Goal: Transaction & Acquisition: Purchase product/service

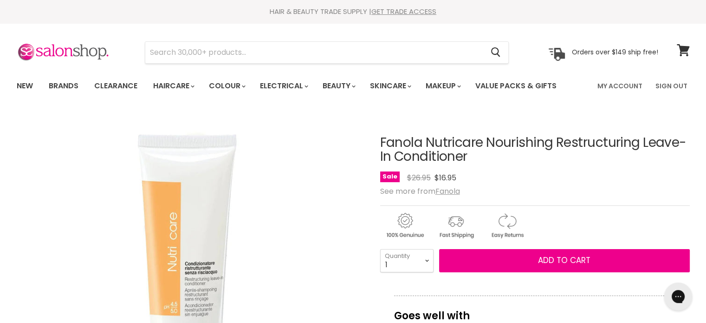
click at [163, 39] on section "Menu Cancel" at bounding box center [353, 47] width 697 height 49
click at [164, 55] on input "Search" at bounding box center [314, 52] width 339 height 21
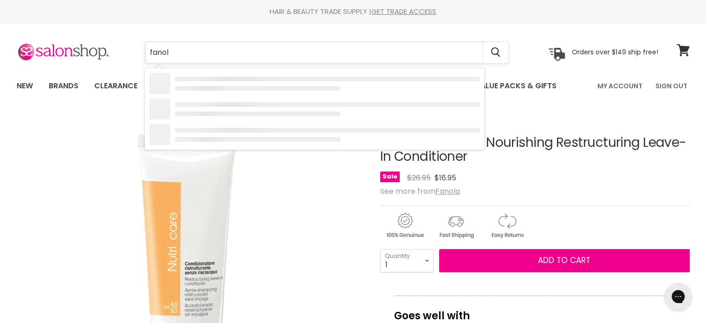
type input "fanola"
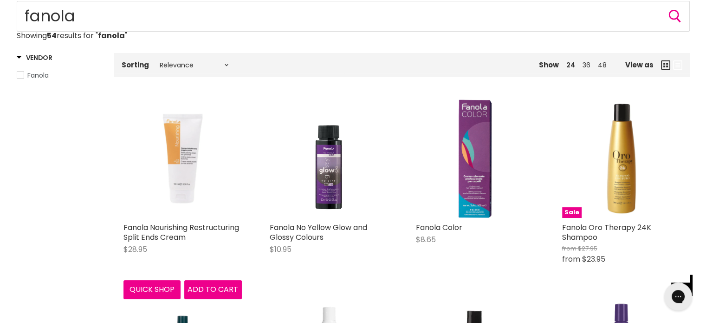
scroll to position [139, 0]
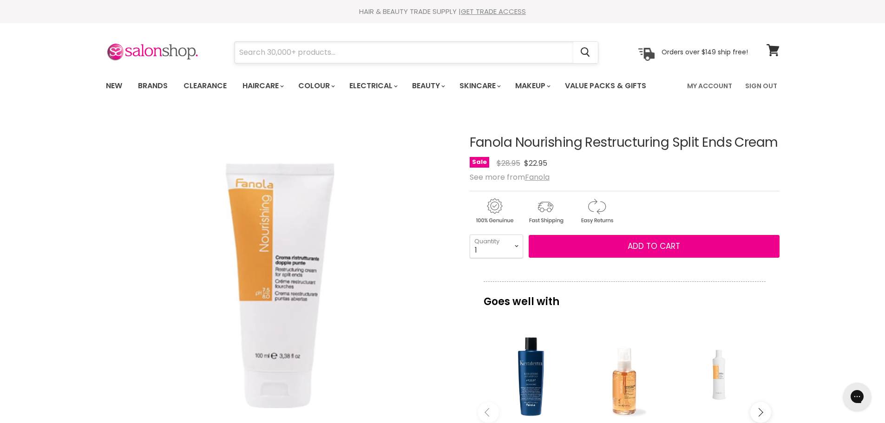
paste input "Fanola Nourishing Nutricare Restructuring Leave-In Conditioner 300ml"
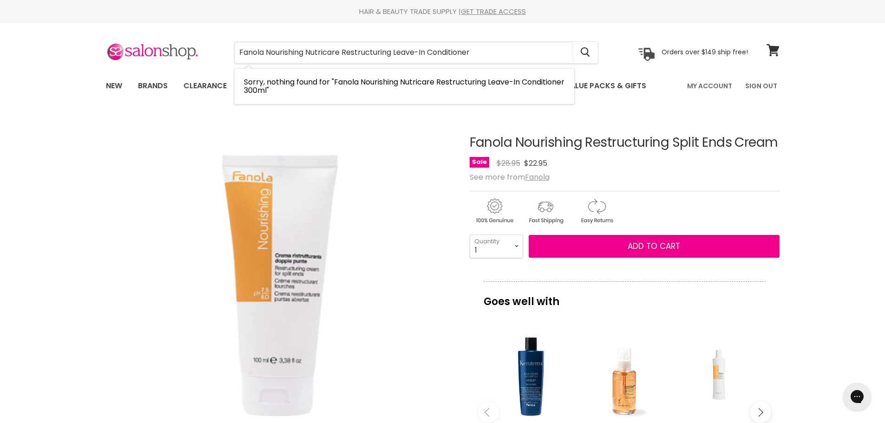
type input "Fanola Nourishing Nutricare Restructuring Leave-In Conditioner"
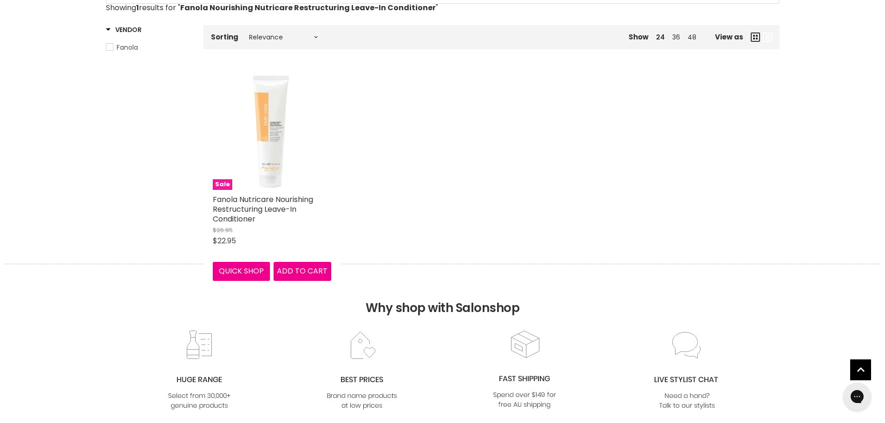
click at [260, 147] on img "Main content" at bounding box center [272, 131] width 118 height 118
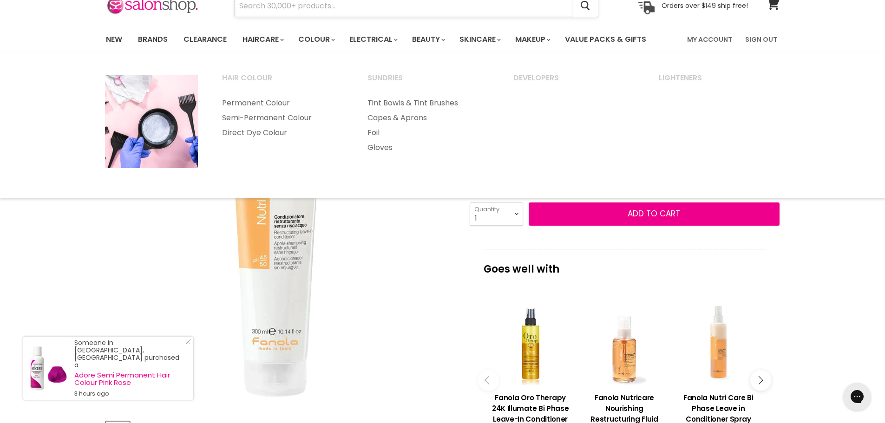
click at [337, 13] on input "Search" at bounding box center [404, 5] width 339 height 21
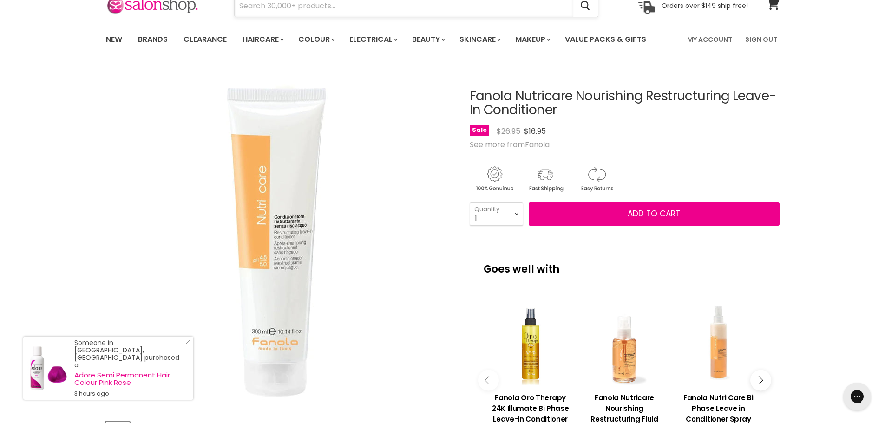
paste input "Fanola Nutricare Nourishing Restructuring Mask Masque"
type input "Fanola Nutricare Nourishing Restructuring Mask Masque"
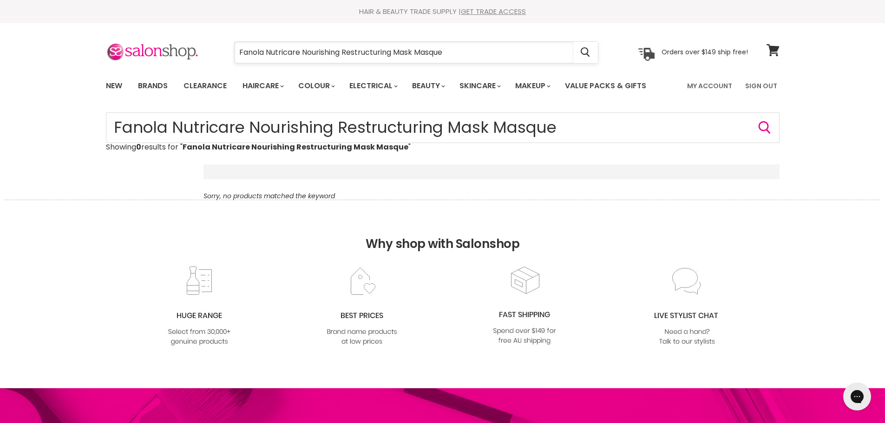
drag, startPoint x: 507, startPoint y: 55, endPoint x: 340, endPoint y: 55, distance: 166.7
click at [340, 55] on input "Fanola Nutricare Nourishing Restructuring Mask Masque" at bounding box center [404, 52] width 339 height 21
type input "Fanola Nutricare Nourishing"
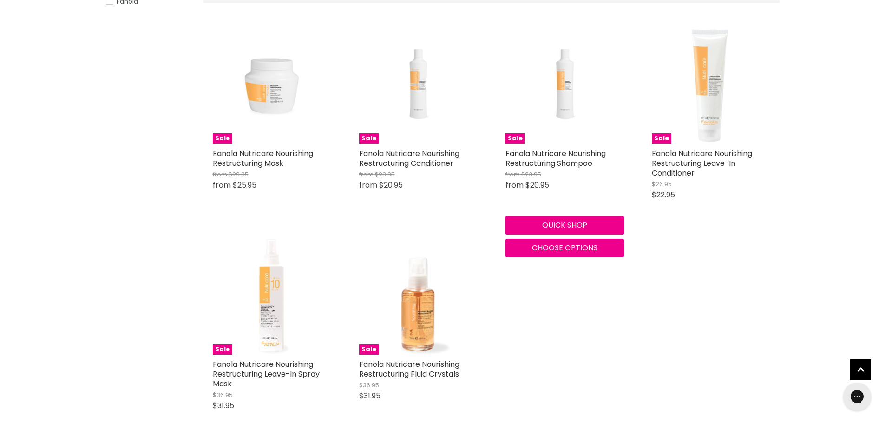
scroll to position [186, 0]
click at [538, 253] on button "Choose options" at bounding box center [564, 247] width 118 height 19
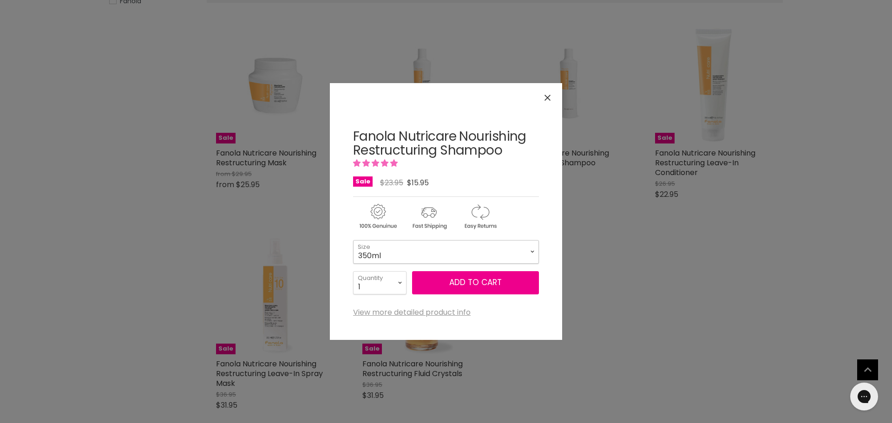
click at [471, 247] on select "350ml 1 Litre" at bounding box center [446, 251] width 186 height 23
click at [353, 240] on select "350ml 1 Litre" at bounding box center [446, 251] width 186 height 23
select select "1 Litre"
click at [547, 99] on icon "Close" at bounding box center [547, 98] width 6 height 6
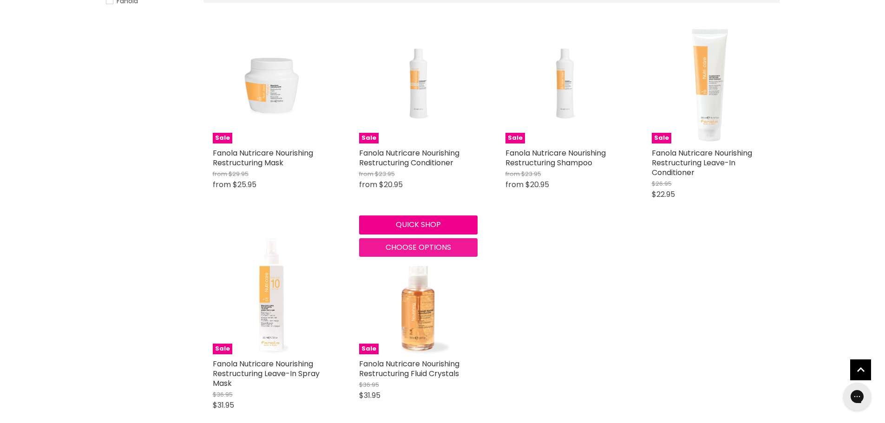
click at [402, 250] on span "Choose options" at bounding box center [417, 247] width 65 height 11
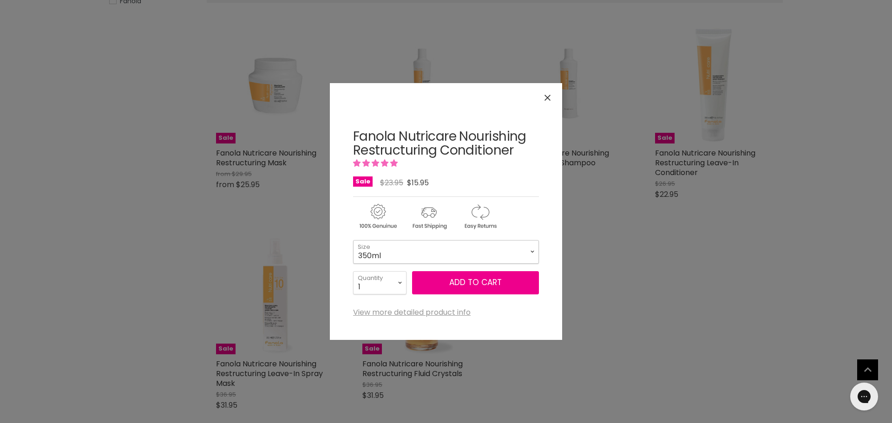
click at [446, 253] on select "350ml 1 Litre" at bounding box center [446, 251] width 186 height 23
click at [353, 240] on select "350ml 1 Litre" at bounding box center [446, 251] width 186 height 23
select select "1 Litre"
click at [547, 99] on icon "Close" at bounding box center [547, 98] width 6 height 6
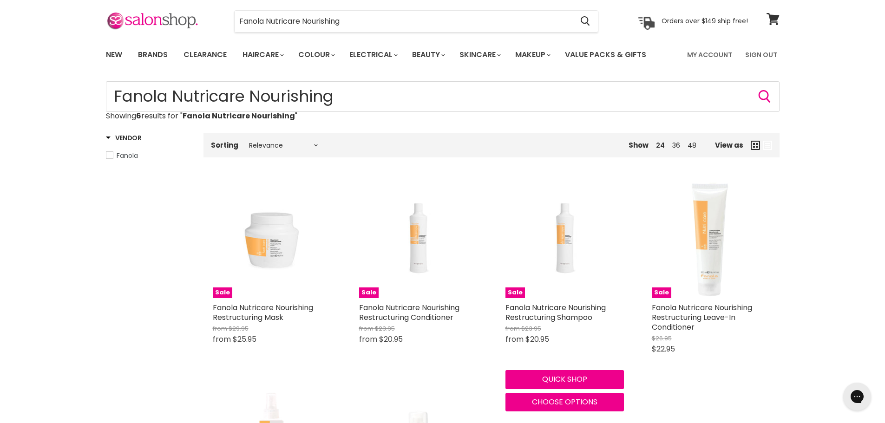
scroll to position [139, 0]
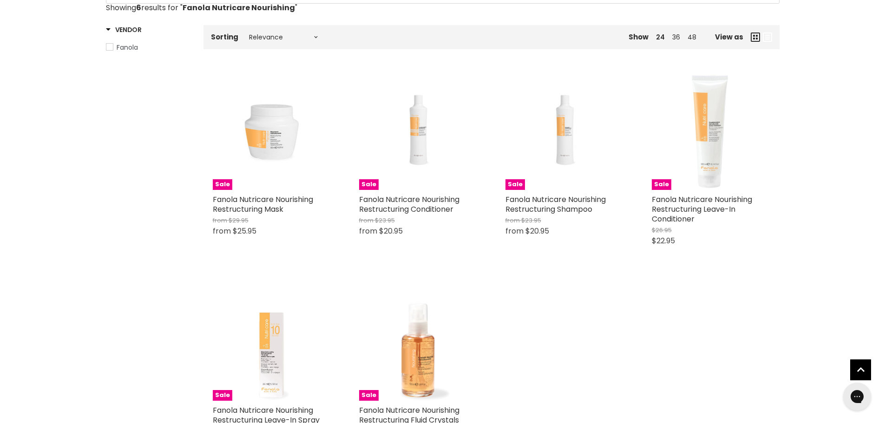
click at [262, 292] on span "Choose options" at bounding box center [271, 293] width 65 height 11
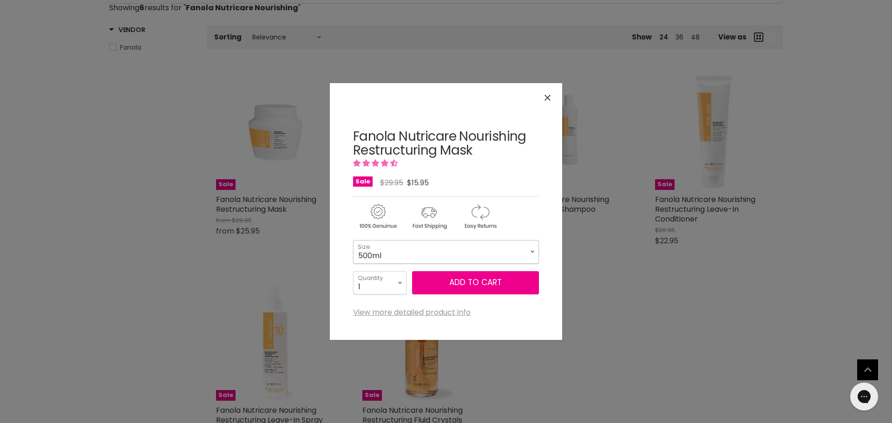
click at [411, 249] on select "500ml 1.5 Litre" at bounding box center [446, 251] width 186 height 23
click at [353, 240] on select "500ml 1.5 Litre" at bounding box center [446, 251] width 186 height 23
select select "1.5 Litre"
click at [548, 96] on icon "Close" at bounding box center [547, 98] width 6 height 6
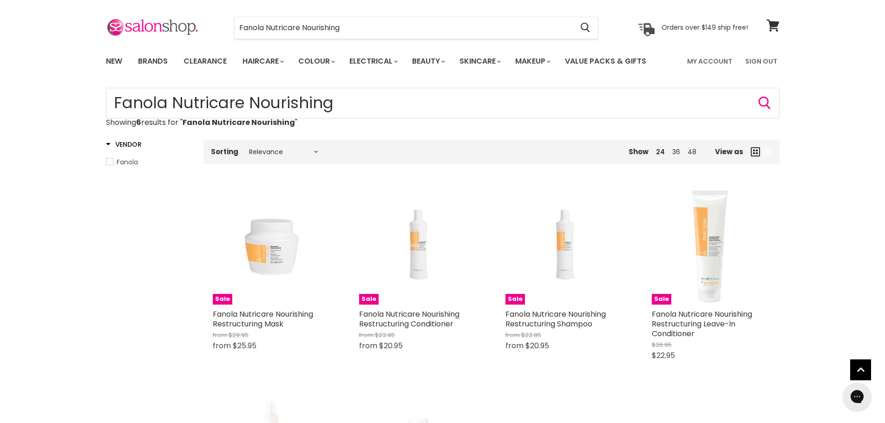
scroll to position [0, 0]
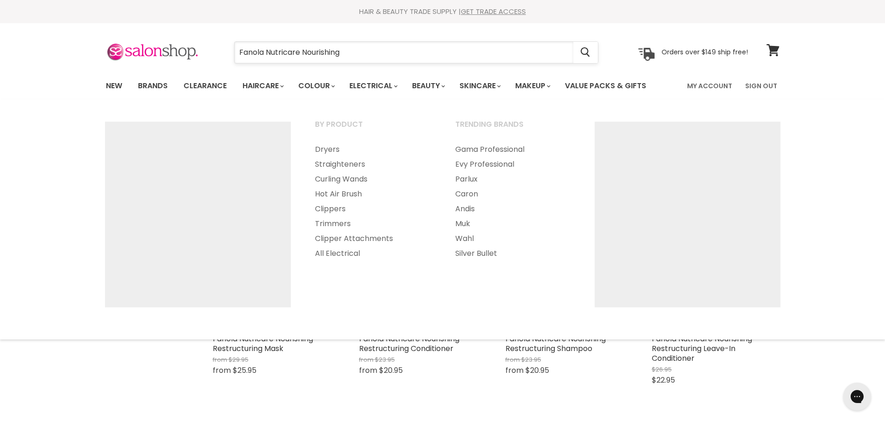
click at [362, 49] on input "Fanola Nutricare Nourishing" at bounding box center [404, 52] width 339 height 21
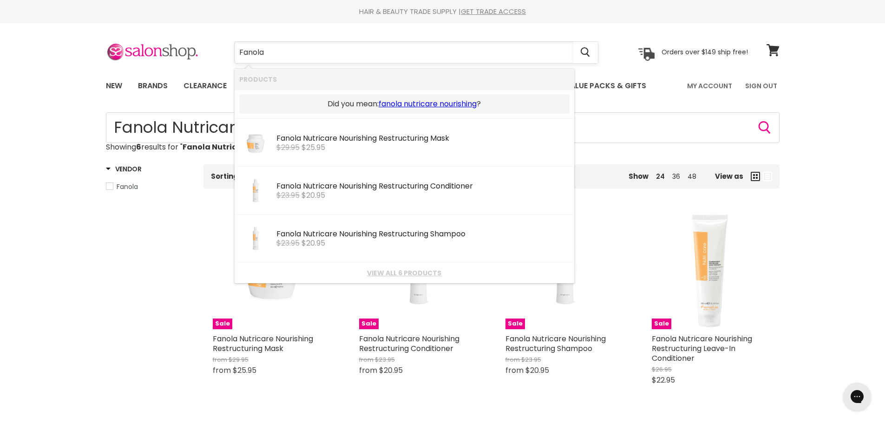
type input "Fanola"
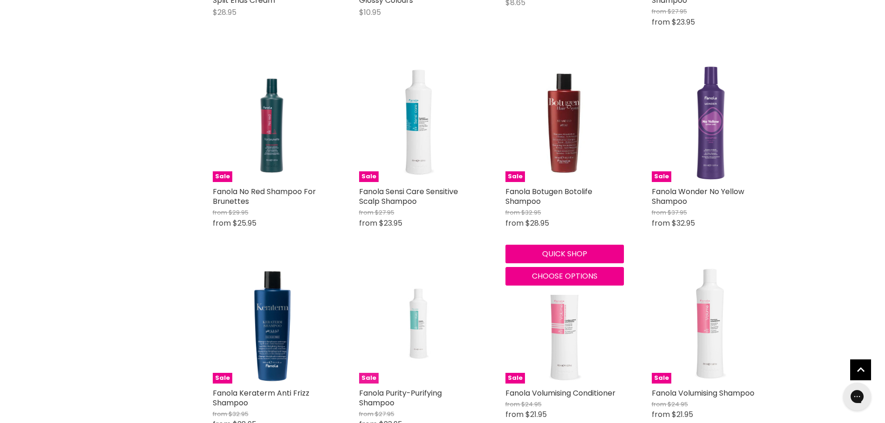
scroll to position [418, 0]
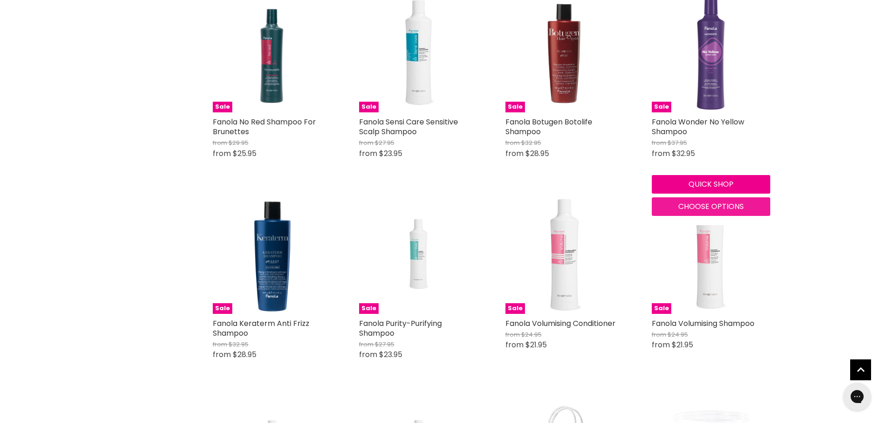
click at [697, 208] on span "Choose options" at bounding box center [710, 206] width 65 height 11
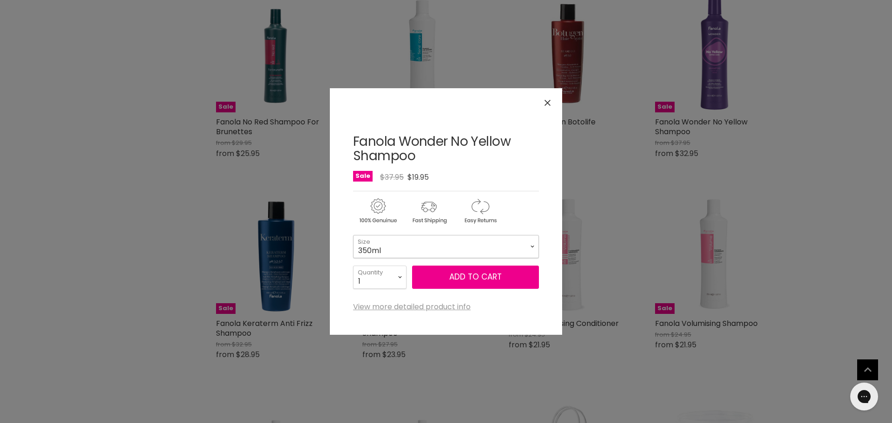
click at [481, 244] on select "350ml 1 Litre" at bounding box center [446, 246] width 186 height 23
click at [545, 103] on icon "Close" at bounding box center [547, 103] width 6 height 6
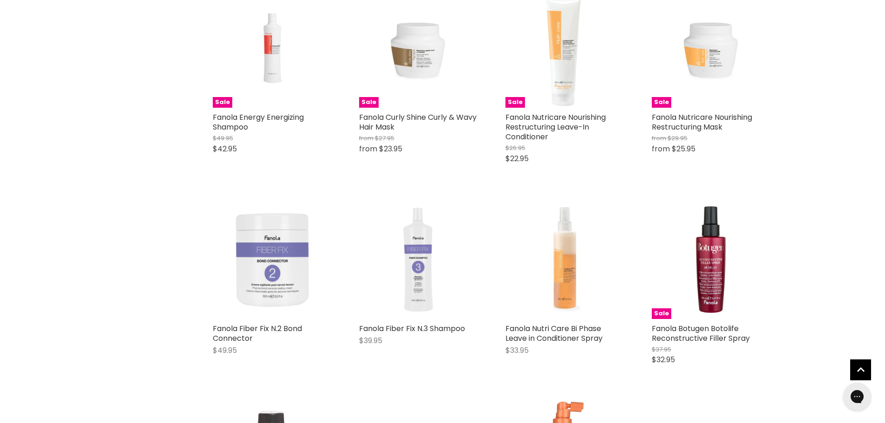
scroll to position [1625, 0]
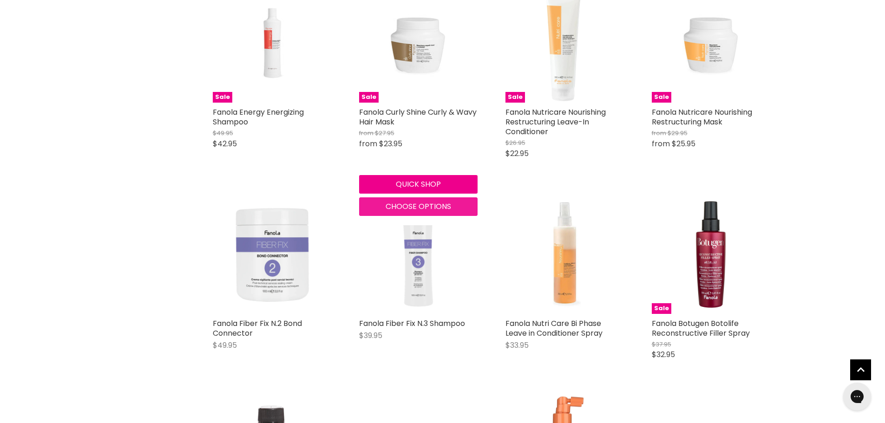
click at [418, 200] on button "Choose options" at bounding box center [418, 206] width 118 height 19
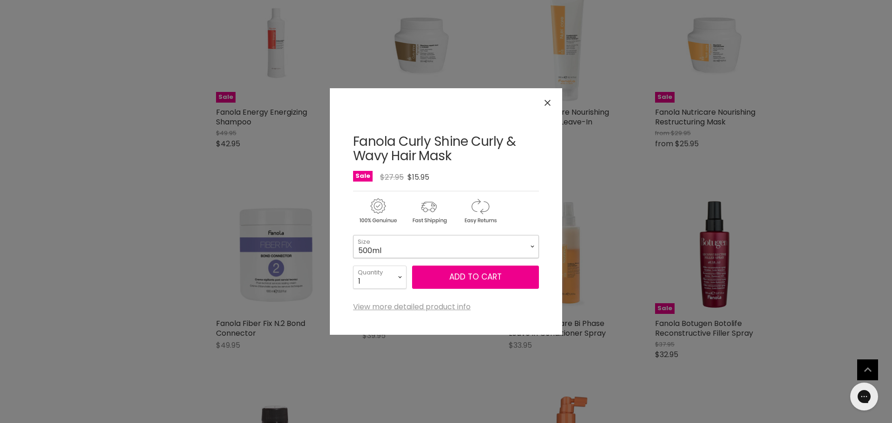
click at [428, 248] on select "500ml 1 Litre" at bounding box center [446, 246] width 186 height 23
click at [550, 103] on icon "Close" at bounding box center [547, 103] width 6 height 6
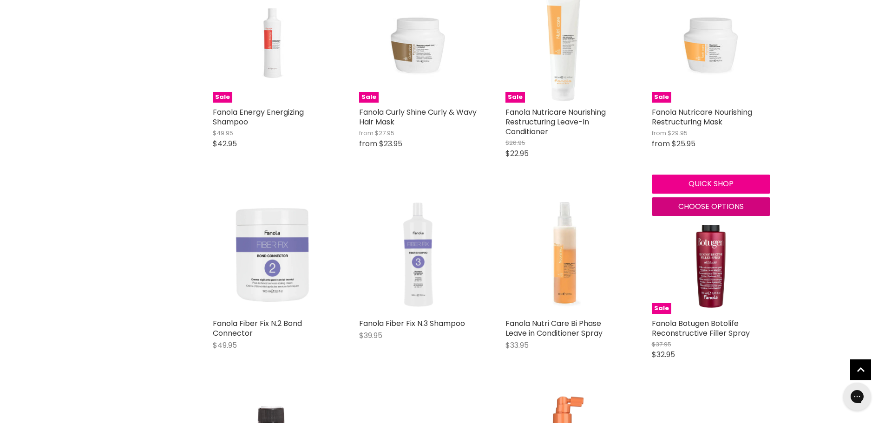
click at [693, 209] on span "Choose options" at bounding box center [710, 206] width 65 height 11
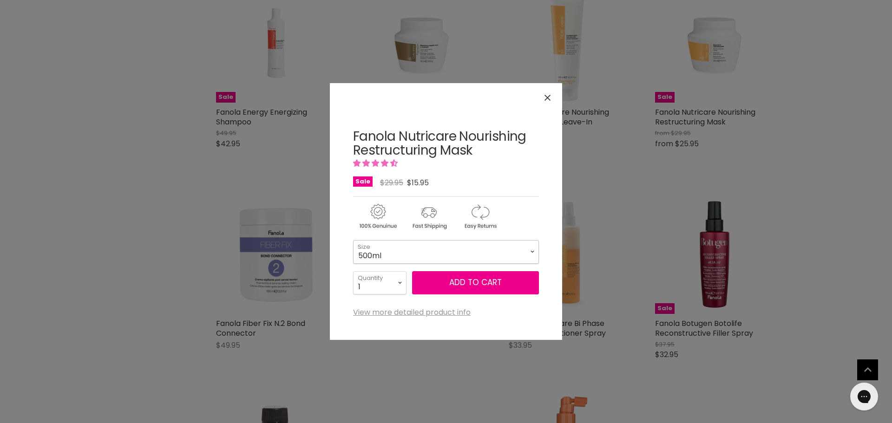
click at [524, 248] on select "500ml 1.5 Litre" at bounding box center [446, 251] width 186 height 23
click at [549, 99] on icon "Close" at bounding box center [547, 98] width 6 height 6
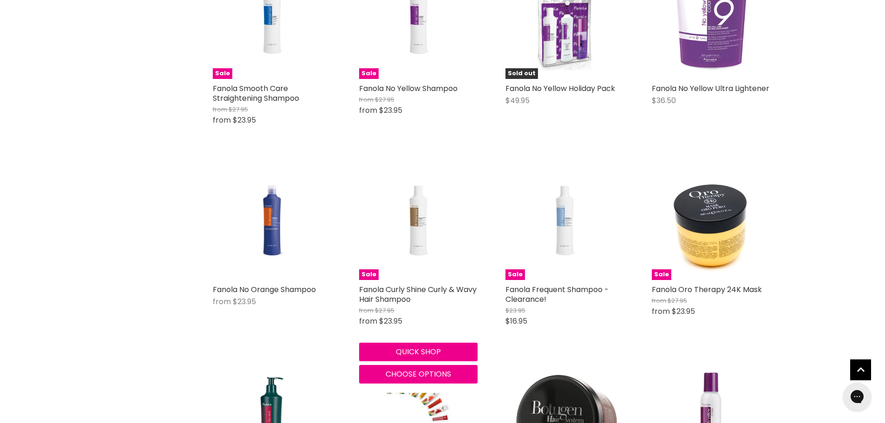
scroll to position [836, 0]
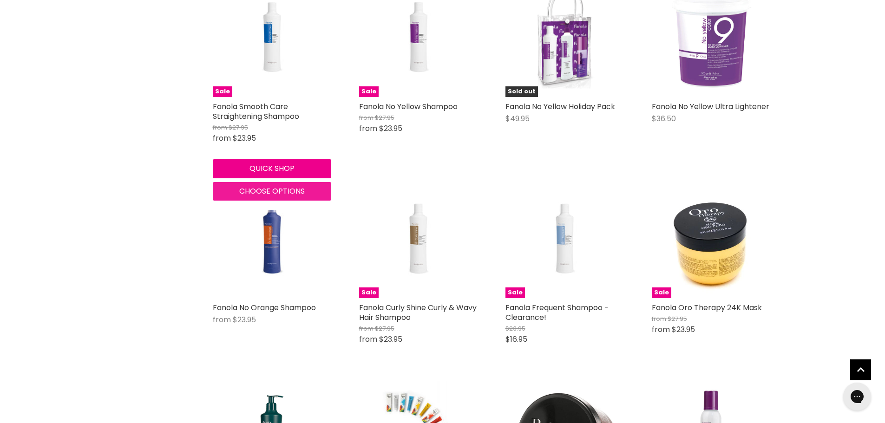
click at [266, 187] on span "Choose options" at bounding box center [271, 191] width 65 height 11
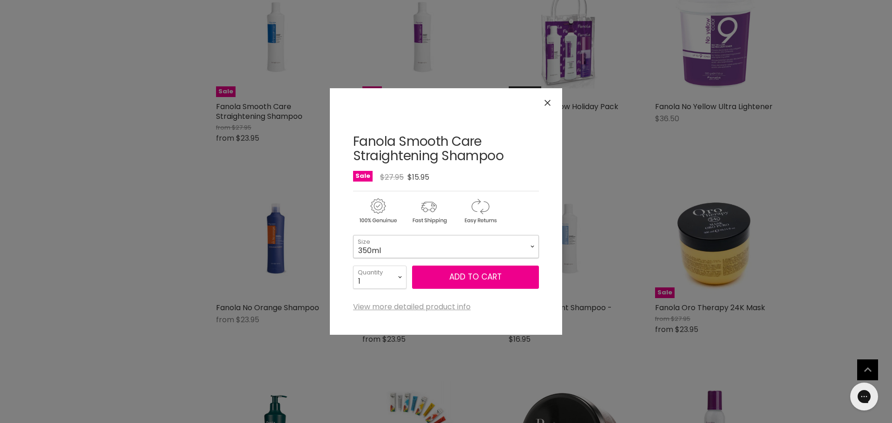
click at [435, 243] on select "350ml 1 Litre" at bounding box center [446, 246] width 186 height 23
click at [547, 98] on button "Close" at bounding box center [547, 103] width 20 height 20
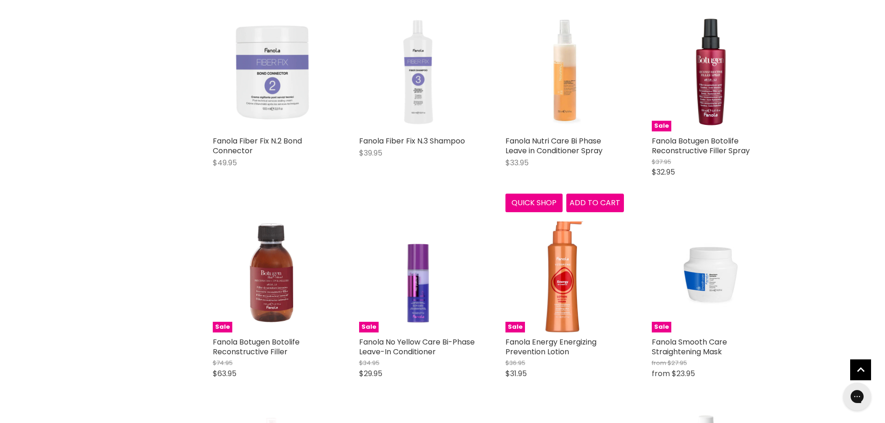
scroll to position [1951, 0]
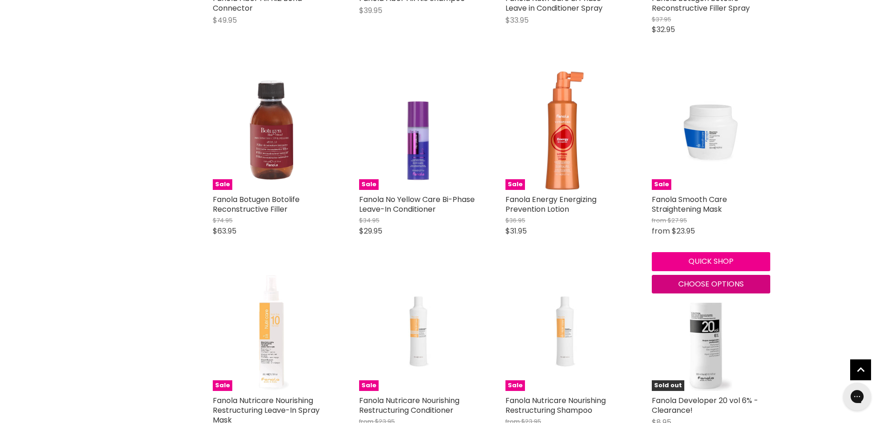
click at [698, 287] on span "Choose options" at bounding box center [710, 284] width 65 height 11
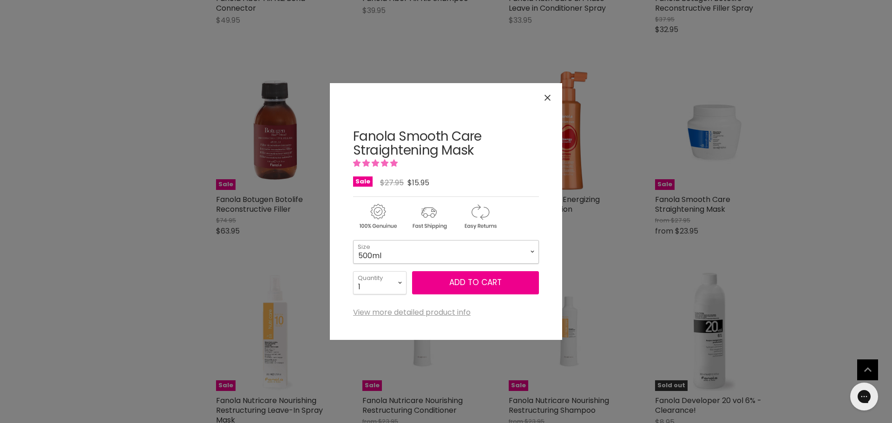
click at [534, 250] on select "500ml 1 Litre" at bounding box center [446, 251] width 186 height 23
click at [560, 94] on div "Click or scroll to zoom Tap or pinch to zoom" at bounding box center [446, 211] width 232 height 257
click at [545, 100] on icon "Close" at bounding box center [547, 98] width 6 height 6
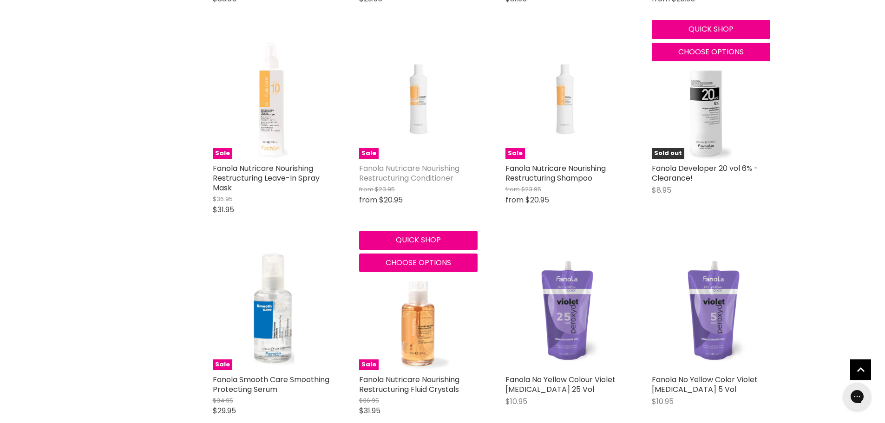
scroll to position [2415, 0]
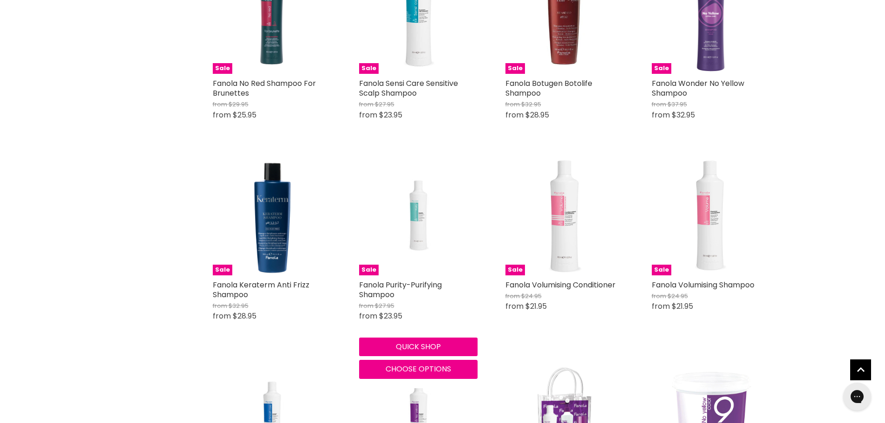
scroll to position [464, 0]
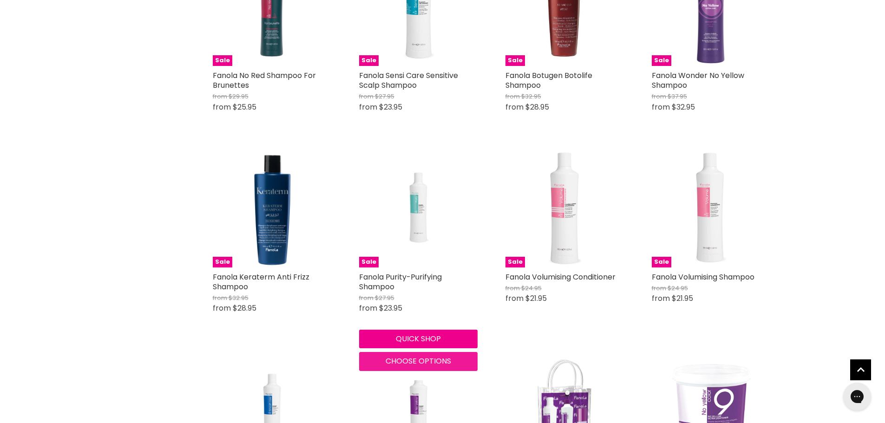
click at [418, 365] on span "Choose options" at bounding box center [417, 361] width 65 height 11
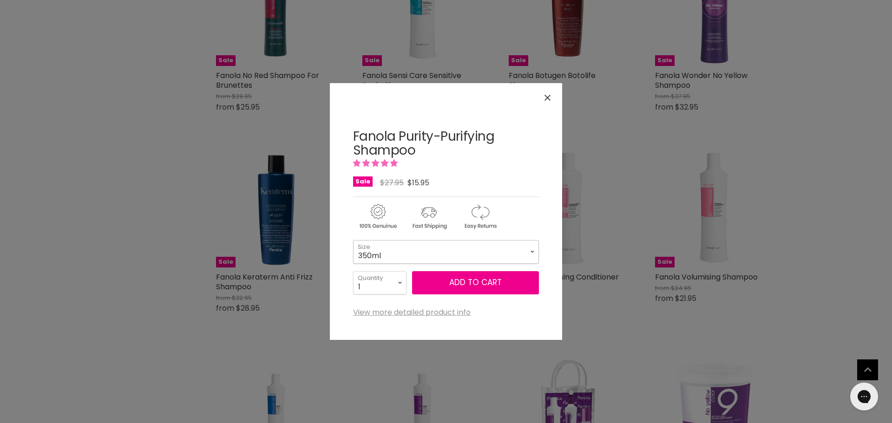
click at [430, 245] on select "350ml 1 Litre" at bounding box center [446, 251] width 186 height 23
click at [353, 240] on select "350ml 1 Litre" at bounding box center [446, 251] width 186 height 23
select select "1 Litre"
click at [549, 95] on icon "Close" at bounding box center [547, 98] width 6 height 6
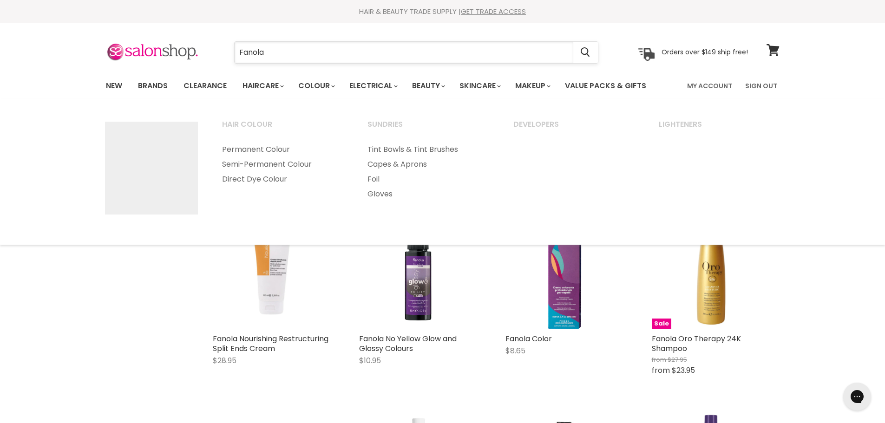
click at [283, 44] on input "Fanola" at bounding box center [404, 52] width 339 height 21
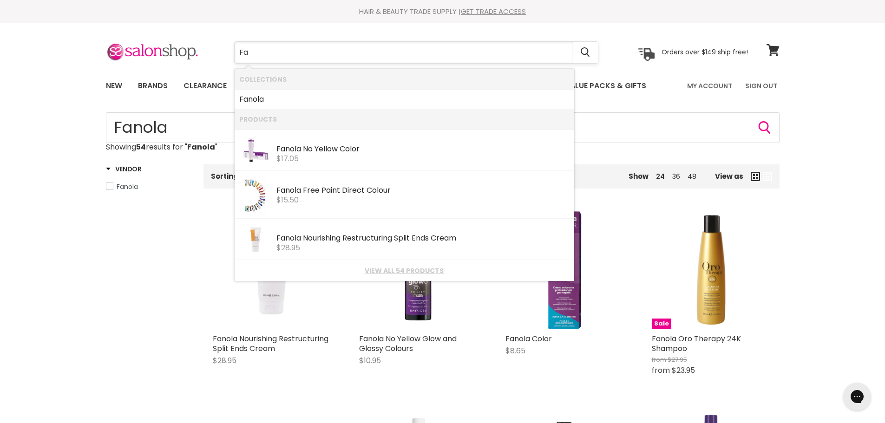
type input "F"
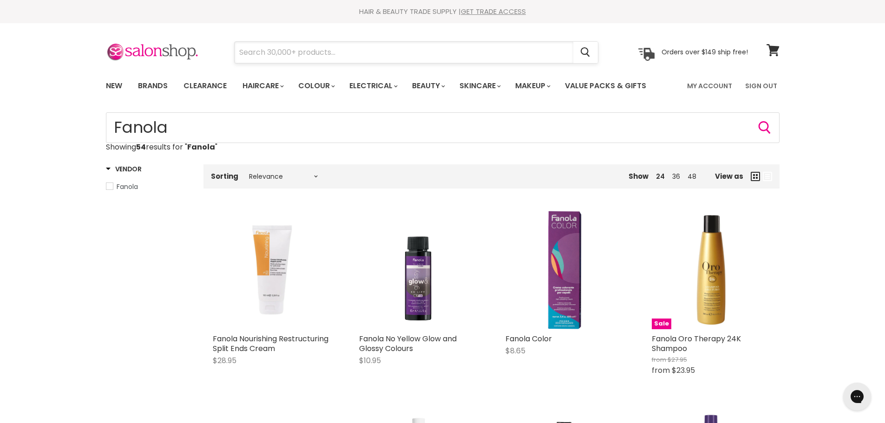
paste input "Fanola Energy Energizing Hair Loss Prevention Lotion"
type input "Fanola Energy Energizing Hair Loss Prevention Lotion"
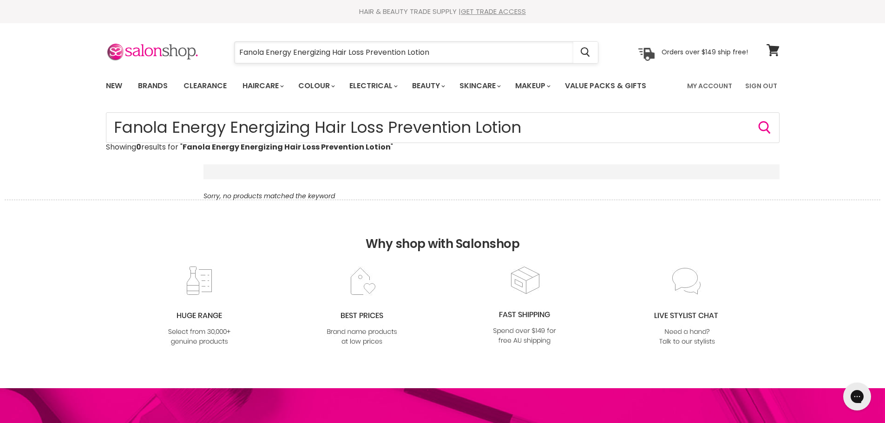
drag, startPoint x: 435, startPoint y: 52, endPoint x: 333, endPoint y: 58, distance: 102.8
click at [333, 58] on input "Fanola Energy Energizing Hair Loss Prevention Lotion" at bounding box center [404, 52] width 339 height 21
type input "Fanola Energy Energizing"
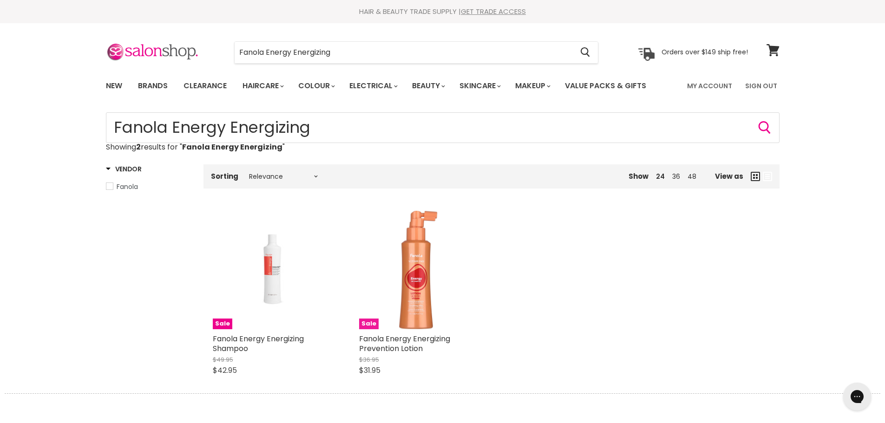
click at [419, 320] on img "Main content" at bounding box center [418, 270] width 118 height 118
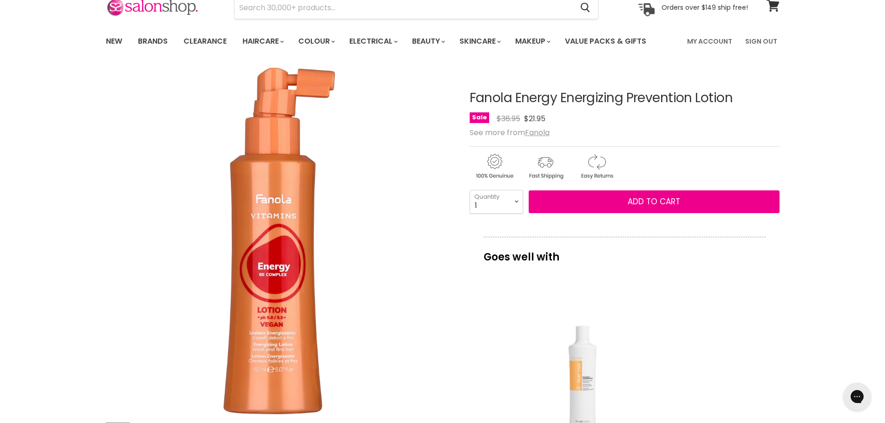
scroll to position [46, 0]
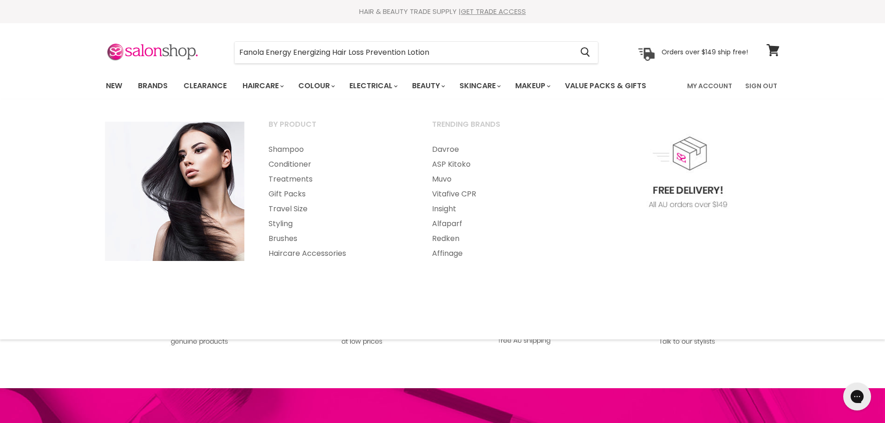
drag, startPoint x: 54, startPoint y: 123, endPoint x: 67, endPoint y: 121, distance: 13.1
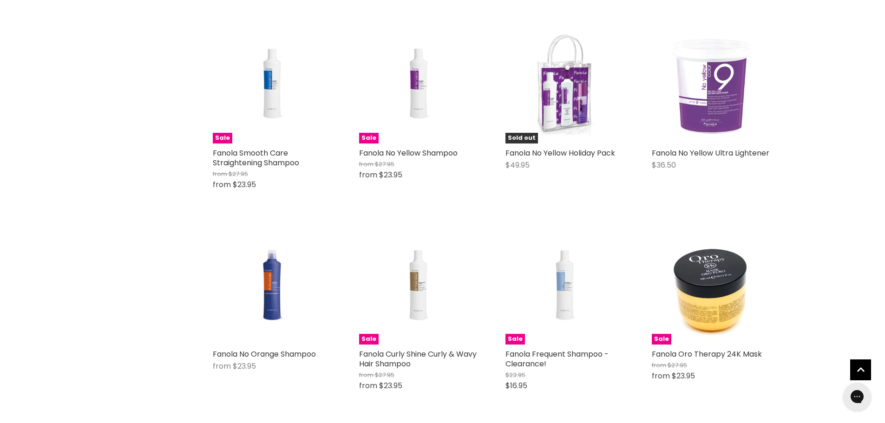
scroll to position [1115, 0]
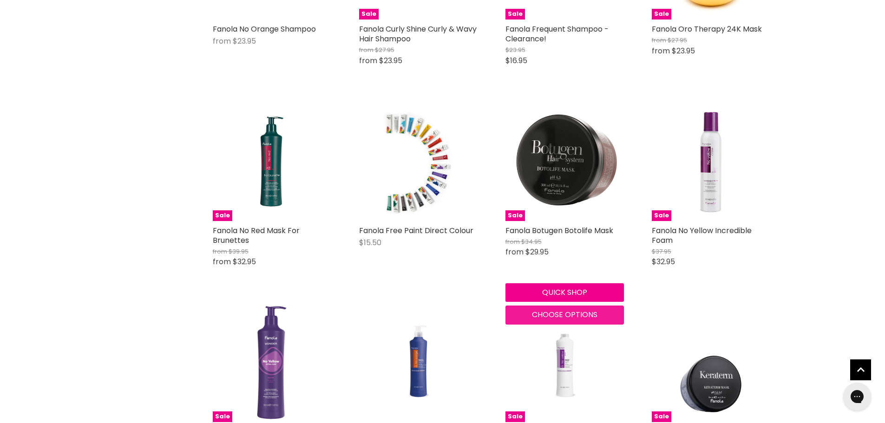
click at [557, 312] on span "Choose options" at bounding box center [564, 314] width 65 height 11
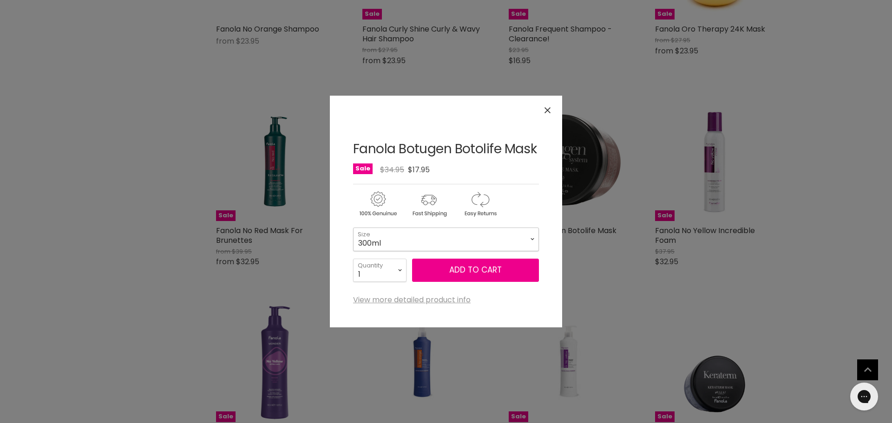
click at [469, 240] on select "300ml 1 Litre" at bounding box center [446, 239] width 186 height 23
click at [549, 106] on button "Close" at bounding box center [547, 110] width 20 height 20
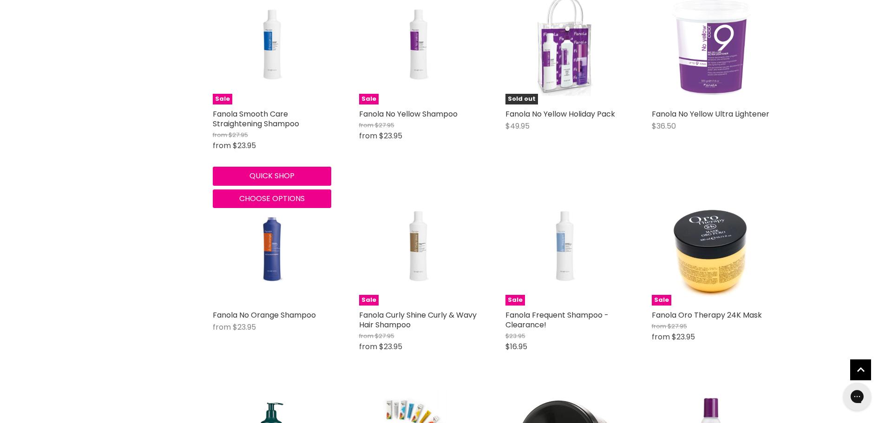
scroll to position [836, 0]
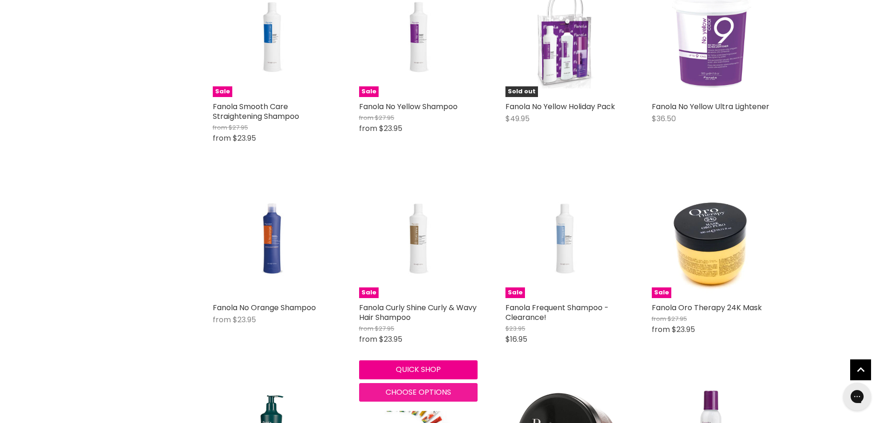
click at [415, 393] on span "Choose options" at bounding box center [417, 392] width 65 height 11
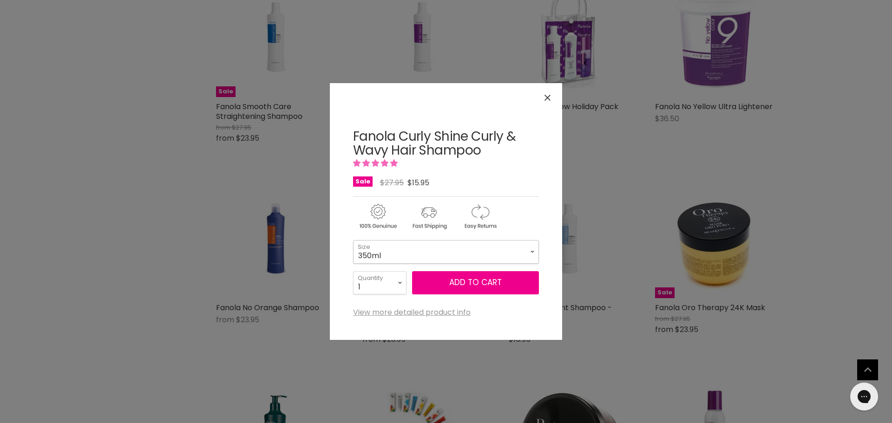
click at [410, 253] on select "350ml 1 Litre" at bounding box center [446, 251] width 186 height 23
click at [552, 96] on button "Close" at bounding box center [547, 98] width 20 height 20
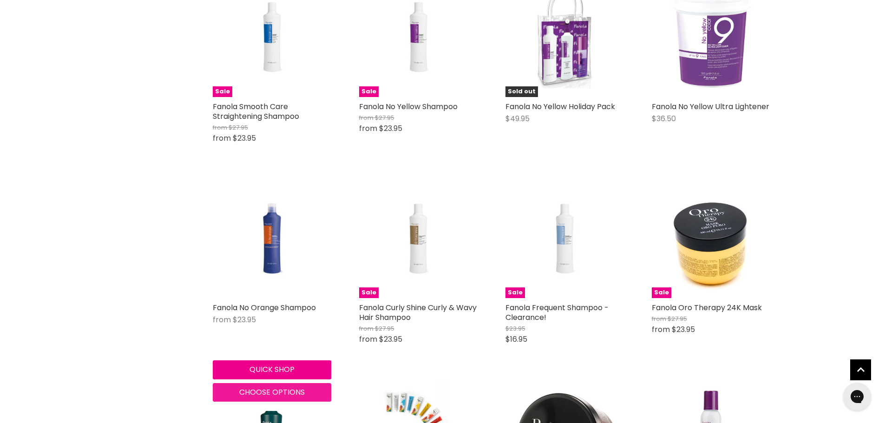
click at [291, 394] on span "Choose options" at bounding box center [271, 392] width 65 height 11
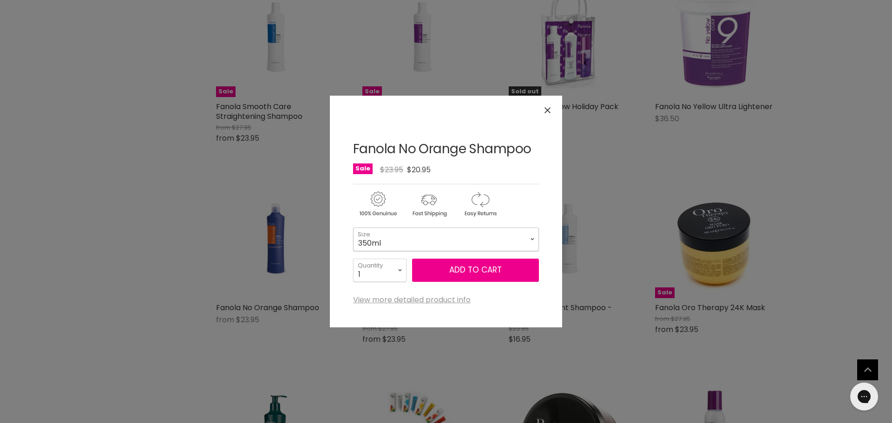
click at [403, 245] on select "350ml 1 Litre" at bounding box center [446, 239] width 186 height 23
click at [546, 107] on icon "Close" at bounding box center [547, 110] width 6 height 6
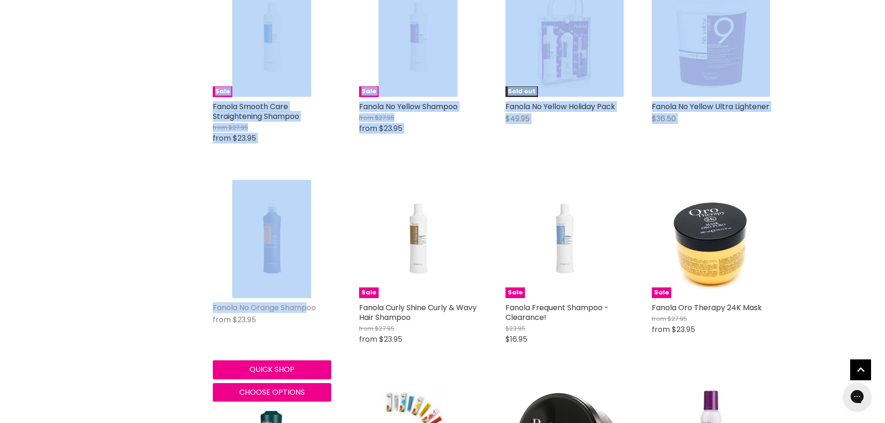
drag, startPoint x: 202, startPoint y: 301, endPoint x: 304, endPoint y: 310, distance: 102.0
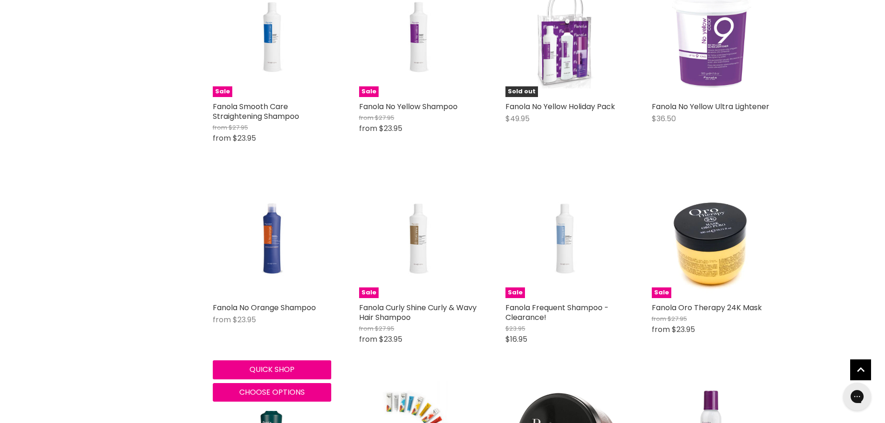
click at [318, 322] on div "from $23.95" at bounding box center [272, 319] width 118 height 11
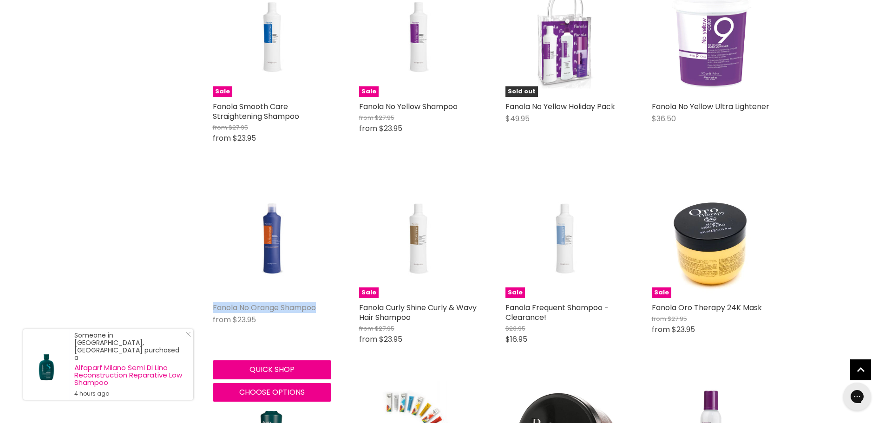
drag, startPoint x: 320, startPoint y: 309, endPoint x: 213, endPoint y: 307, distance: 107.8
click at [213, 307] on h2 "Fanola No Orange Shampoo" at bounding box center [272, 308] width 118 height 10
copy link "Fanola No Orange Shampoo"
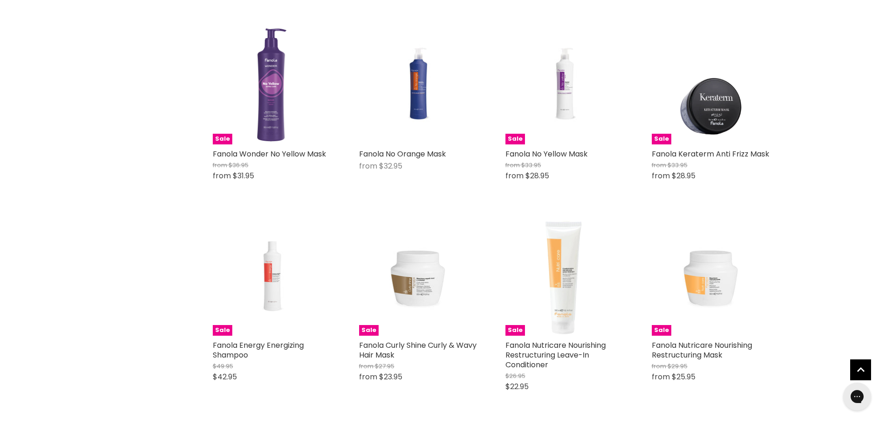
scroll to position [1393, 0]
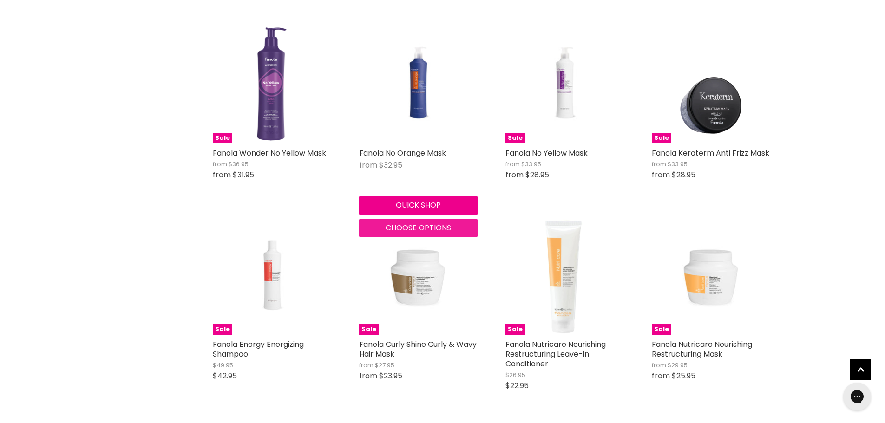
click at [426, 229] on span "Choose options" at bounding box center [417, 227] width 65 height 11
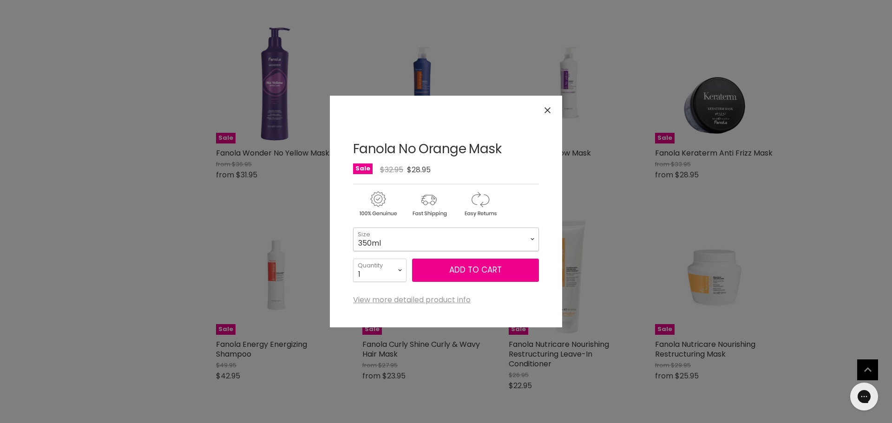
click at [391, 246] on select "350ml 1 Litre" at bounding box center [446, 239] width 186 height 23
click at [353, 228] on select "350ml 1 Litre" at bounding box center [446, 239] width 186 height 23
select select "1 Litre"
click at [549, 107] on icon "Close" at bounding box center [547, 110] width 6 height 6
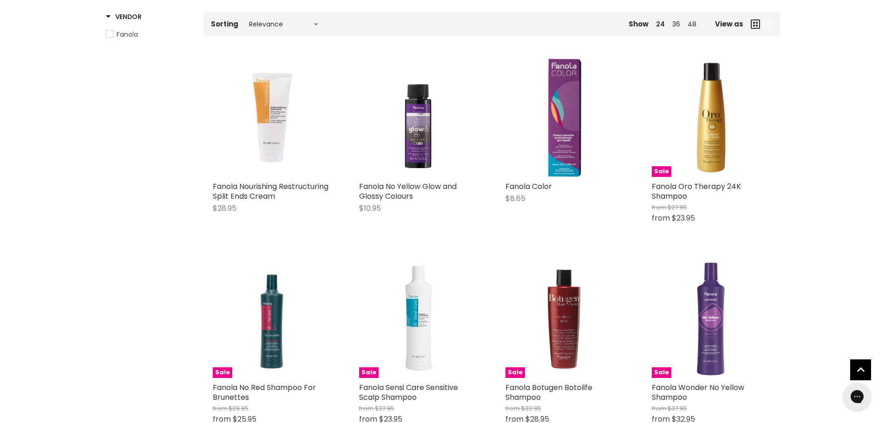
scroll to position [139, 0]
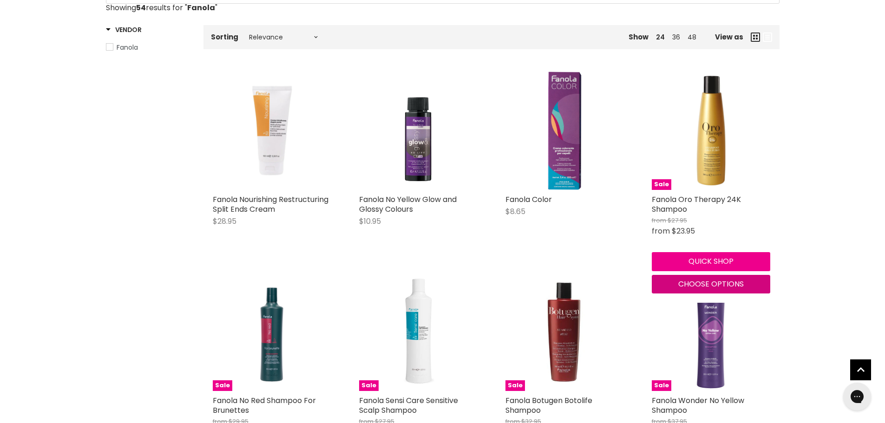
click at [701, 286] on span "Choose options" at bounding box center [710, 284] width 65 height 11
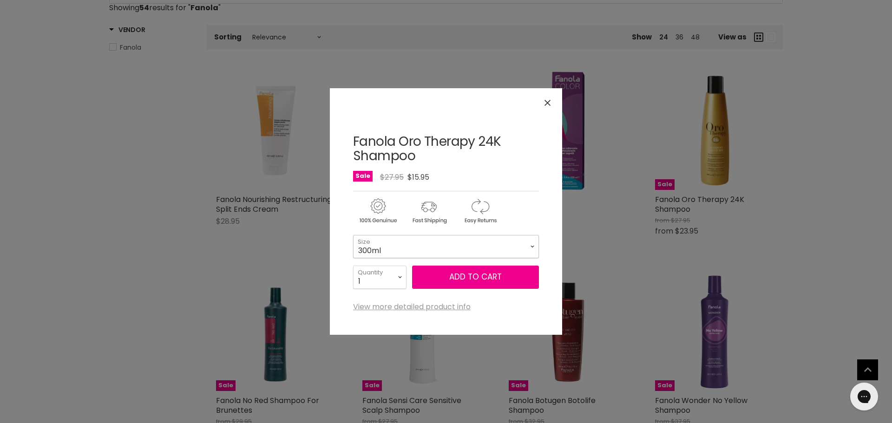
click at [442, 247] on select "300ml 1 Litre" at bounding box center [446, 246] width 186 height 23
click at [548, 102] on icon "Close" at bounding box center [547, 103] width 6 height 6
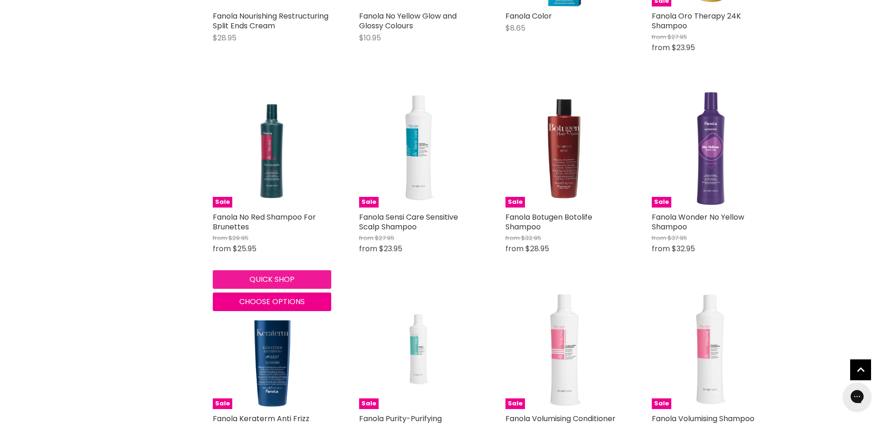
scroll to position [325, 0]
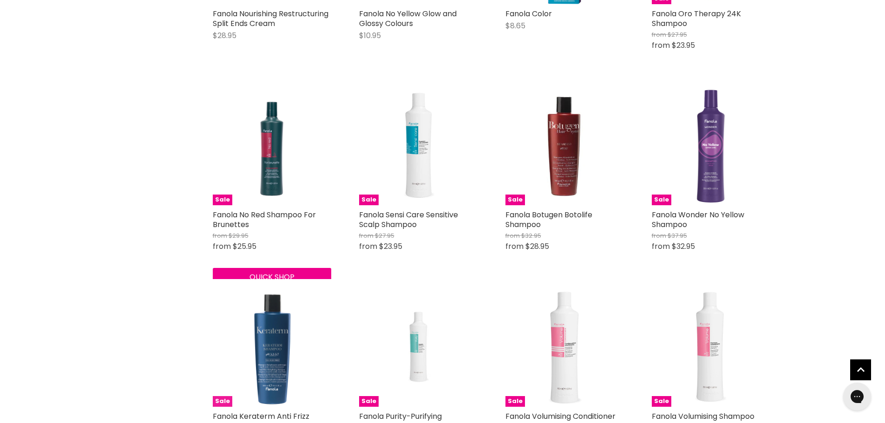
click at [281, 302] on img "Main content" at bounding box center [272, 347] width 118 height 118
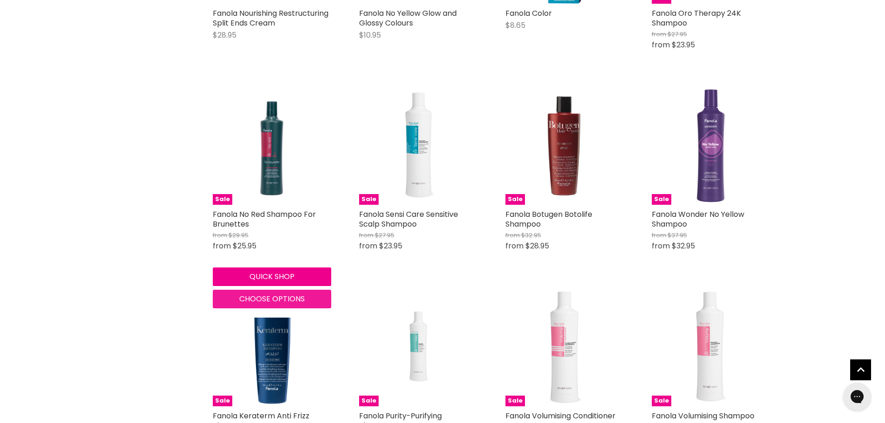
click at [261, 299] on span "Choose options" at bounding box center [271, 299] width 65 height 11
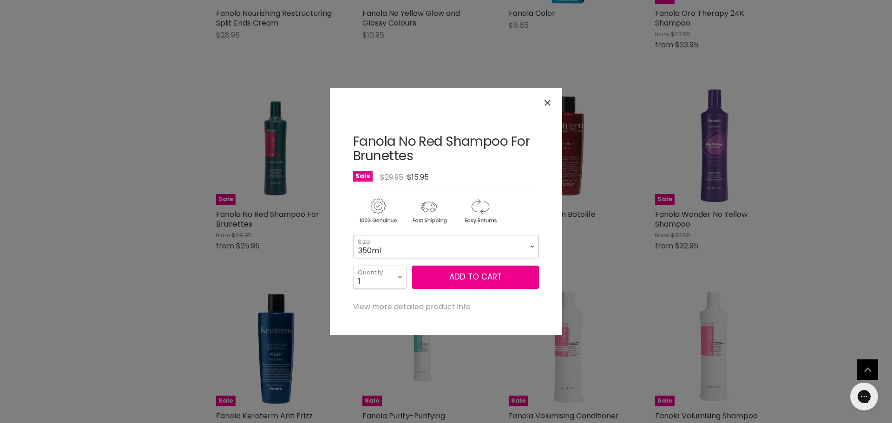
click at [405, 241] on select "350ml 1 Litre" at bounding box center [446, 246] width 186 height 23
click at [550, 100] on button "Close" at bounding box center [547, 103] width 20 height 20
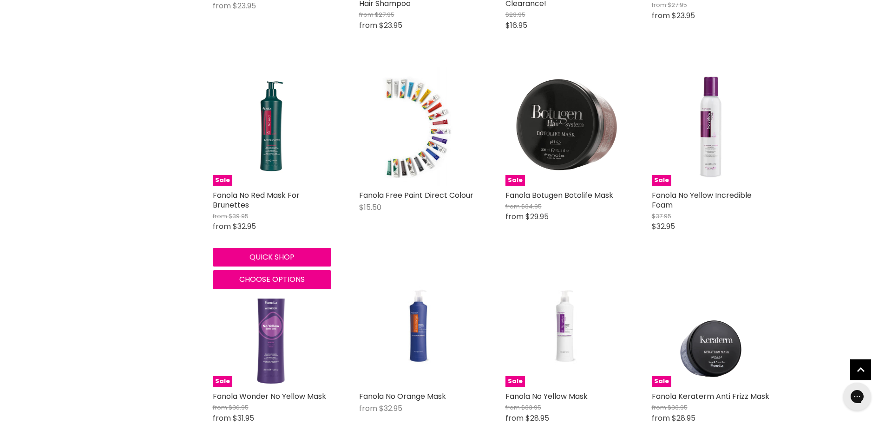
scroll to position [1161, 0]
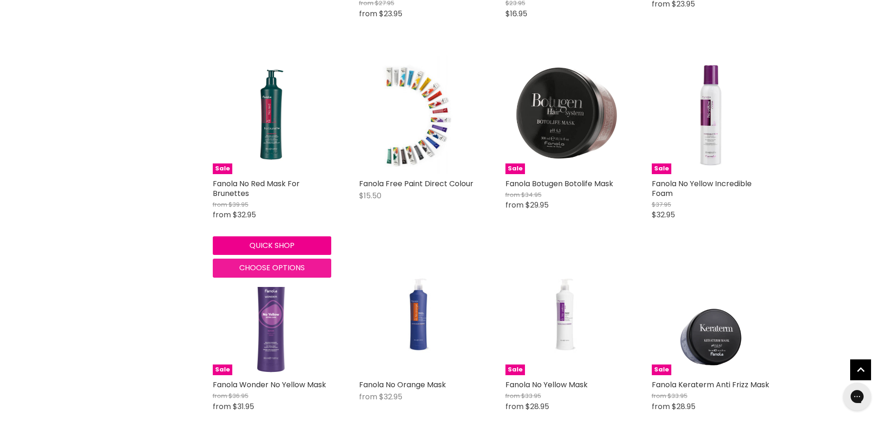
click at [282, 264] on div "Sale Fanola No Red Mask For Brunettes from $39.95 from $32.95 Fanola Quick shop…" at bounding box center [271, 166] width 137 height 241
click at [267, 268] on span "Choose options" at bounding box center [271, 267] width 65 height 11
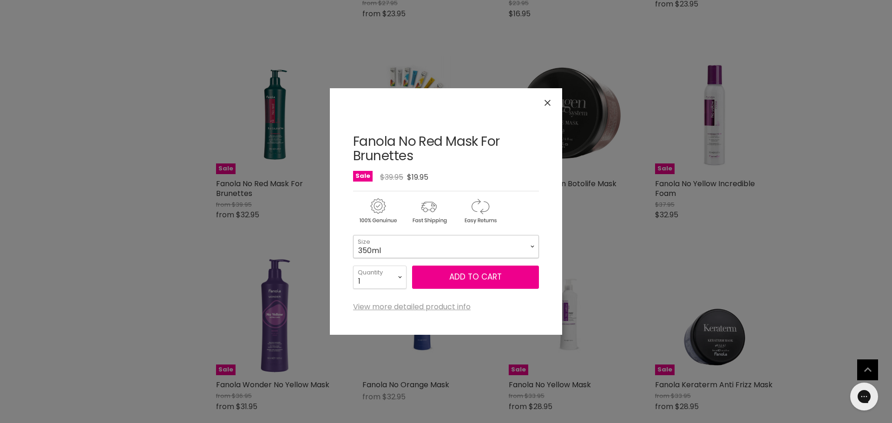
click at [402, 245] on select "350ml 1 Litre" at bounding box center [446, 246] width 186 height 23
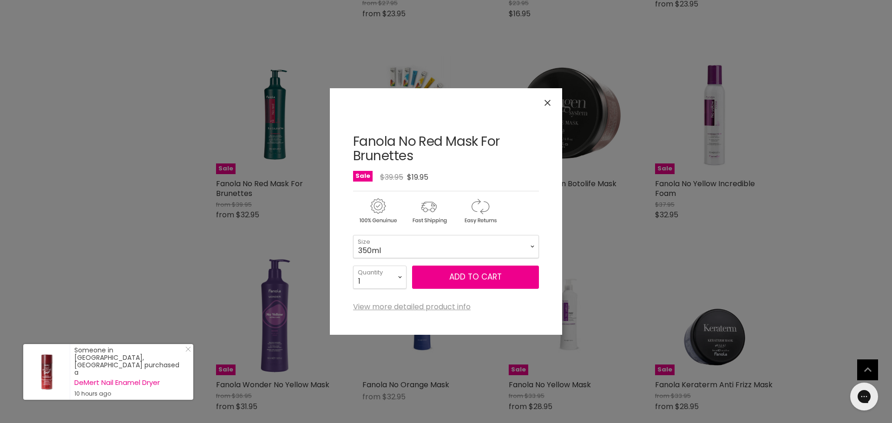
click at [547, 103] on icon "Close" at bounding box center [547, 103] width 6 height 6
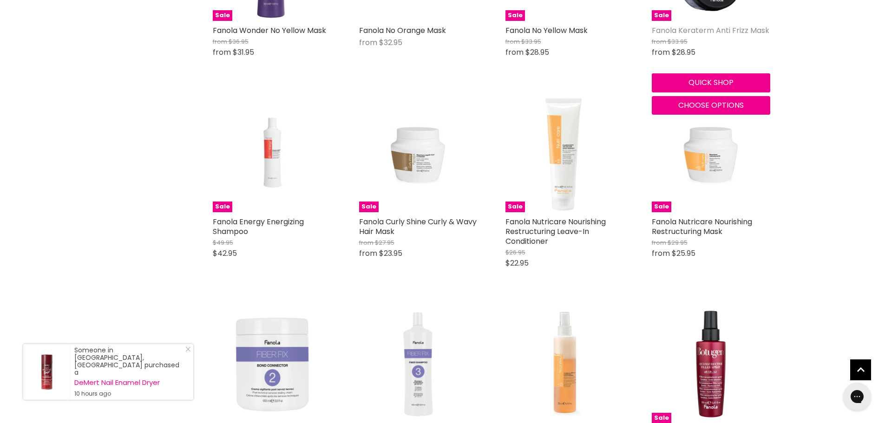
scroll to position [1533, 0]
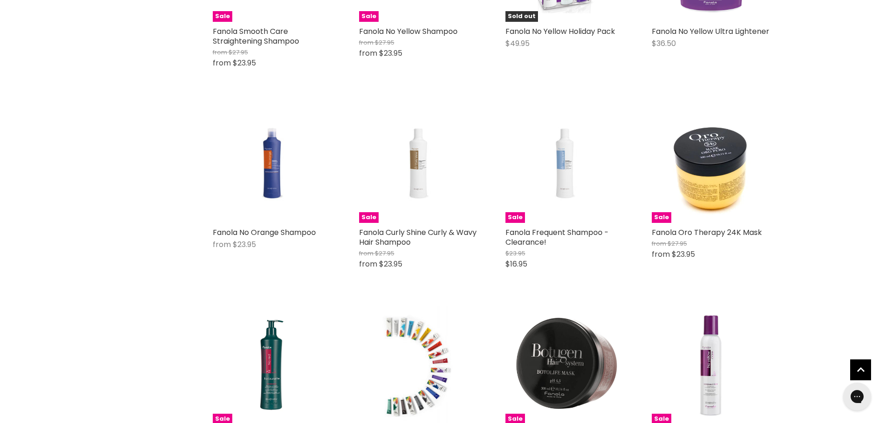
scroll to position [836, 0]
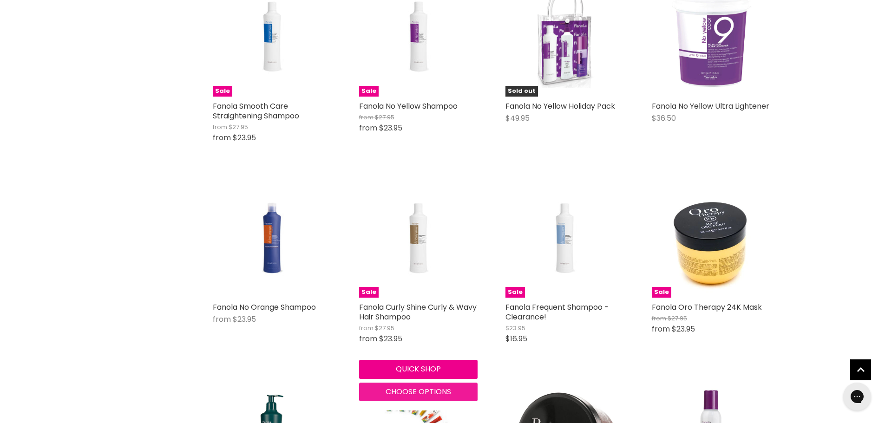
click at [415, 391] on span "Choose options" at bounding box center [417, 391] width 65 height 11
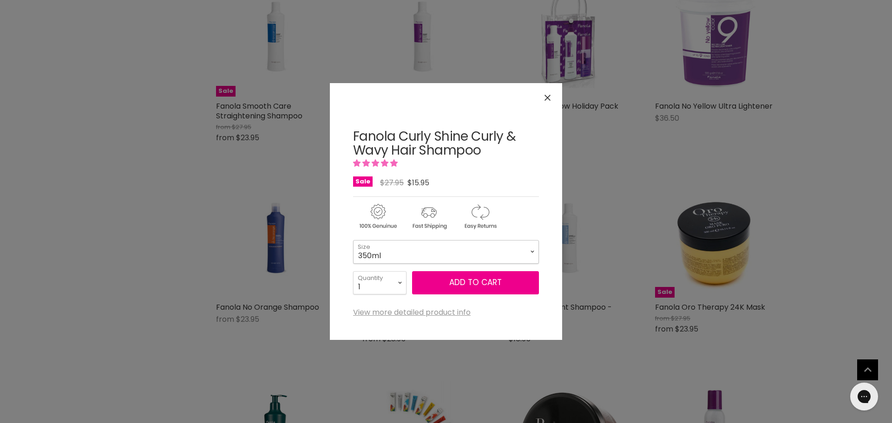
click at [415, 251] on select "350ml 1 Litre" at bounding box center [446, 251] width 186 height 23
click at [550, 97] on icon "Close" at bounding box center [547, 98] width 6 height 6
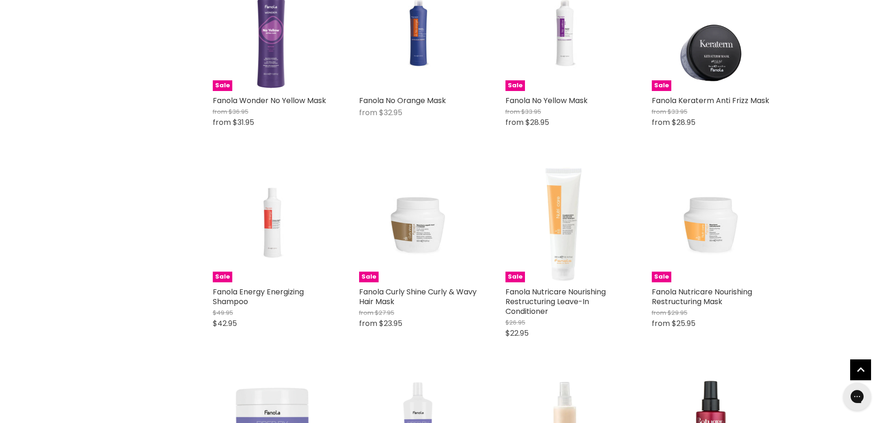
scroll to position [1440, 0]
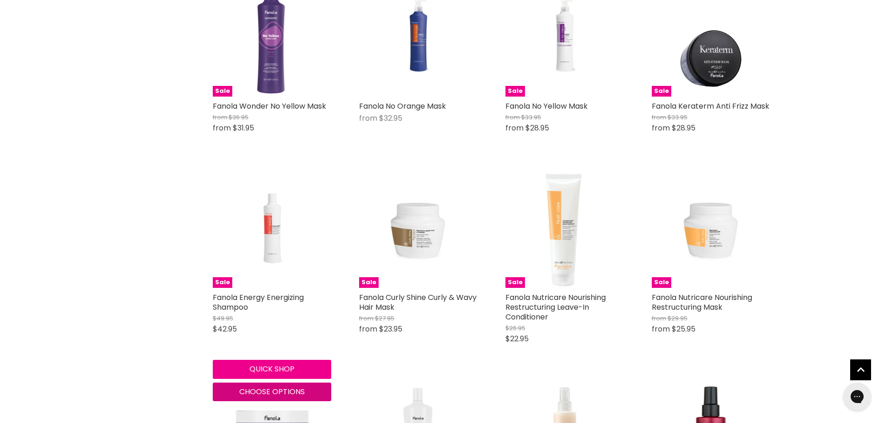
click at [272, 390] on span "Choose options" at bounding box center [271, 391] width 65 height 11
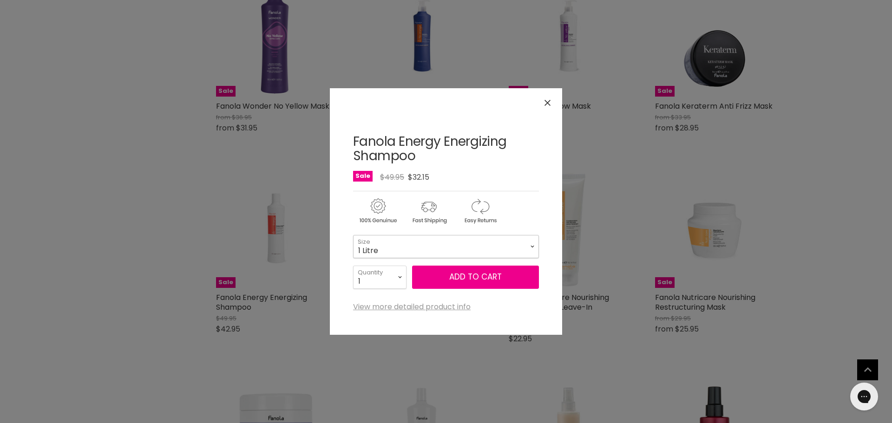
click at [427, 243] on select "1 Litre" at bounding box center [446, 246] width 186 height 23
click at [547, 102] on icon "Close" at bounding box center [547, 103] width 6 height 6
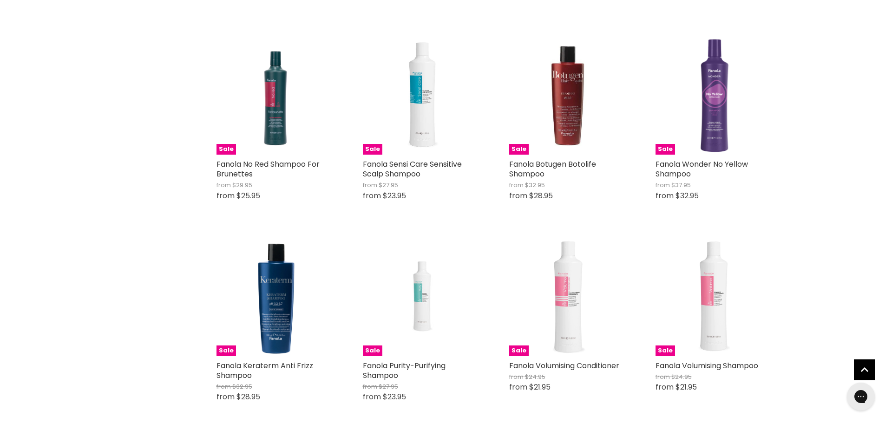
scroll to position [372, 0]
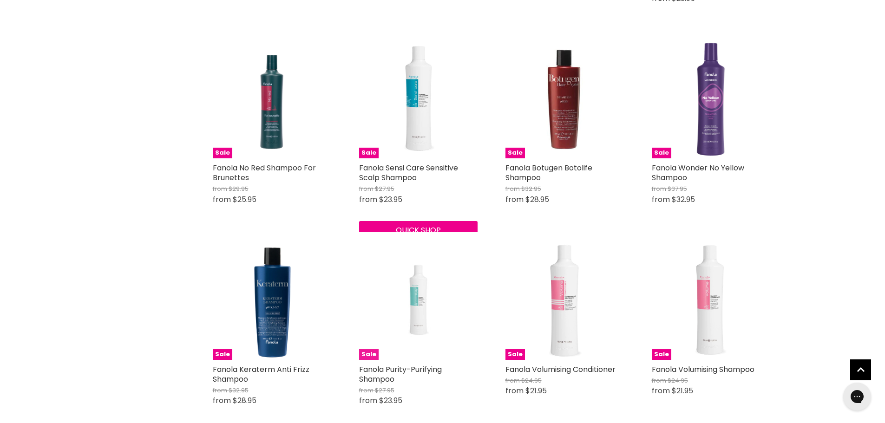
click at [426, 251] on img "Main content" at bounding box center [417, 300] width 79 height 118
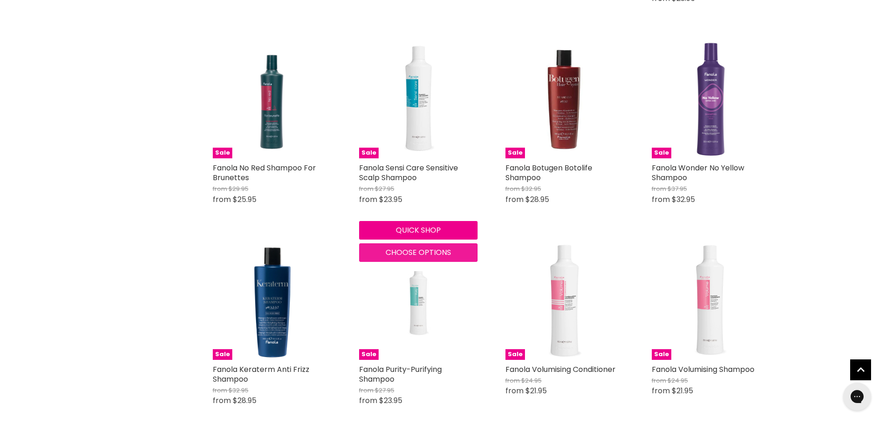
click at [410, 254] on span "Choose options" at bounding box center [417, 252] width 65 height 11
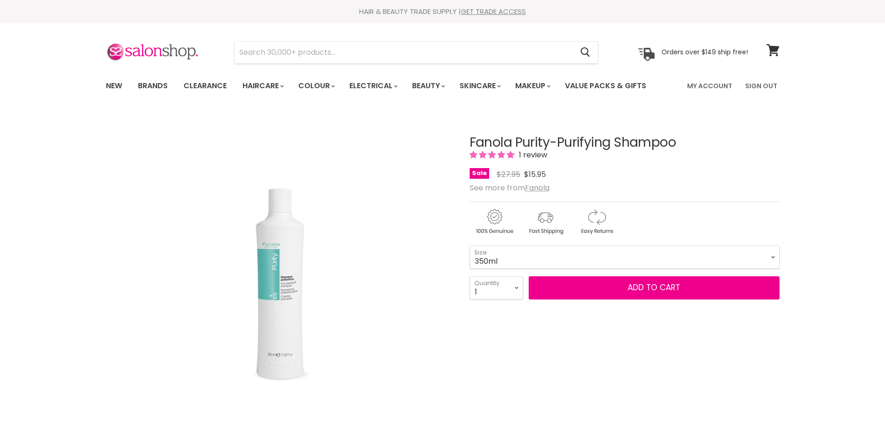
click at [553, 252] on select "350ml 1 Litre" at bounding box center [625, 257] width 310 height 23
drag, startPoint x: 0, startPoint y: 0, endPoint x: 553, endPoint y: 252, distance: 607.7
click at [553, 252] on select "350ml 1 Litre" at bounding box center [625, 257] width 310 height 23
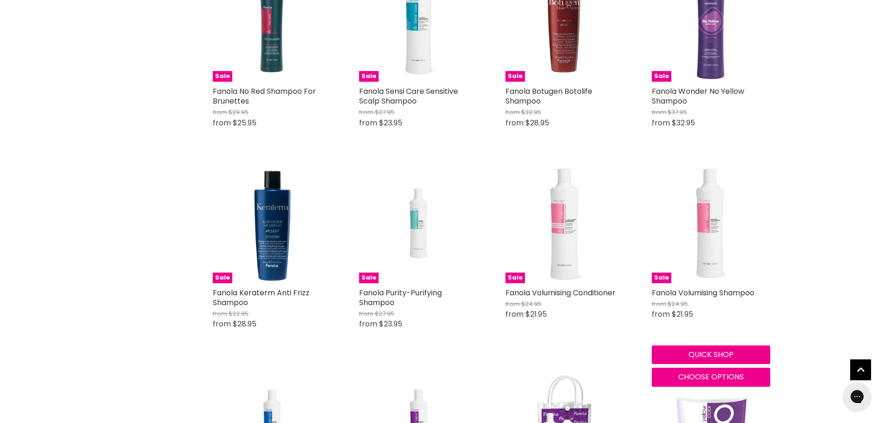
scroll to position [449, 0]
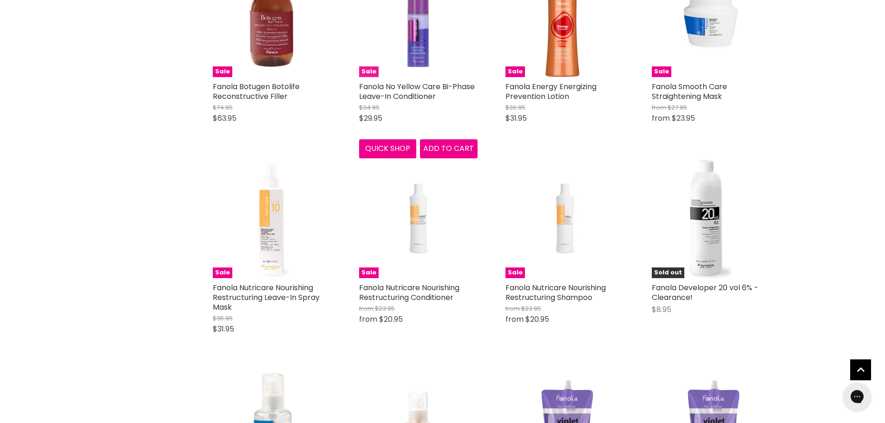
scroll to position [2074, 0]
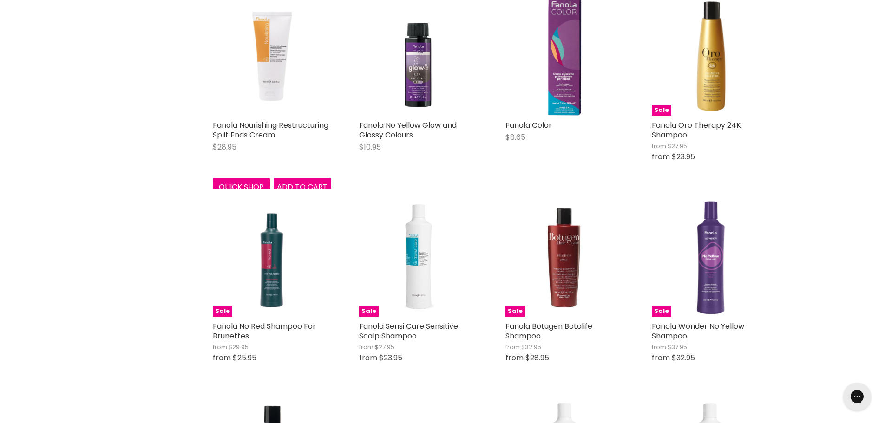
scroll to position [279, 0]
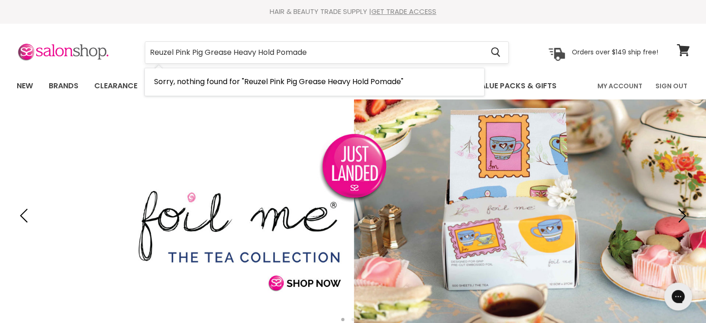
drag, startPoint x: 340, startPoint y: 52, endPoint x: 235, endPoint y: 52, distance: 105.0
click at [235, 52] on input "Reuzel Pink Pig Grease Heavy Hold Pomade" at bounding box center [314, 52] width 339 height 21
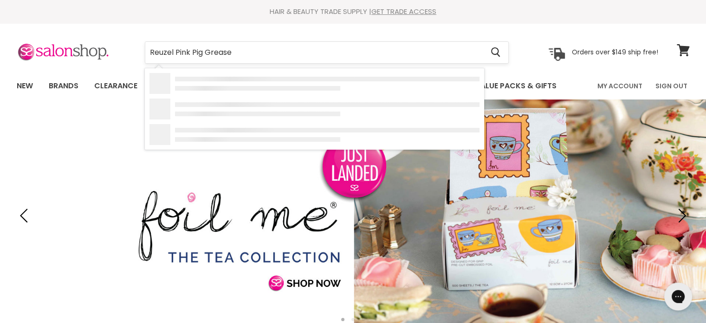
type input "Reuzel Pink Pig Grease"
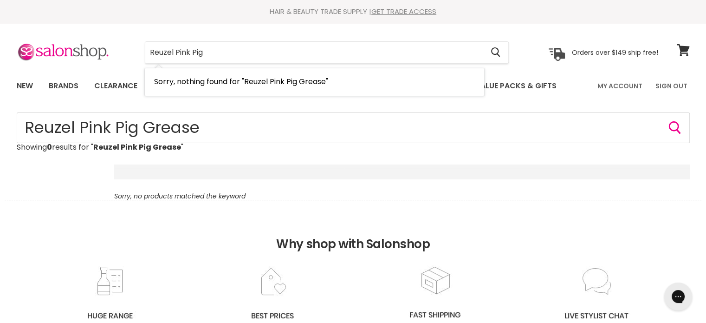
type input "Reuzel Pink Pig"
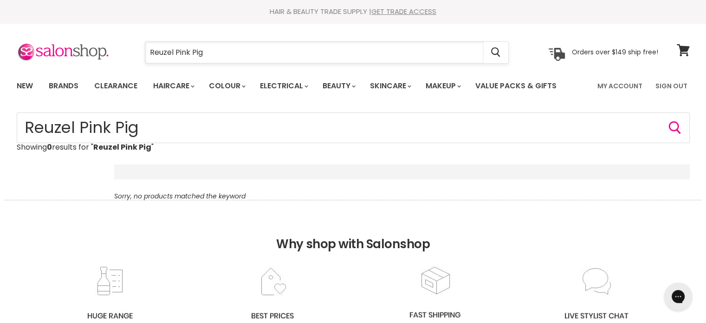
click at [250, 52] on input "Reuzel Pink Pig" at bounding box center [314, 52] width 339 height 21
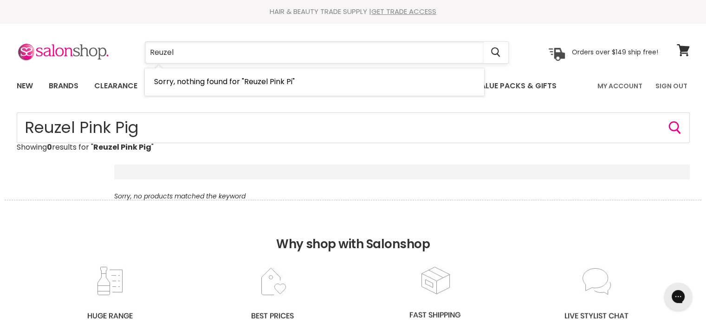
type input "Reuzel"
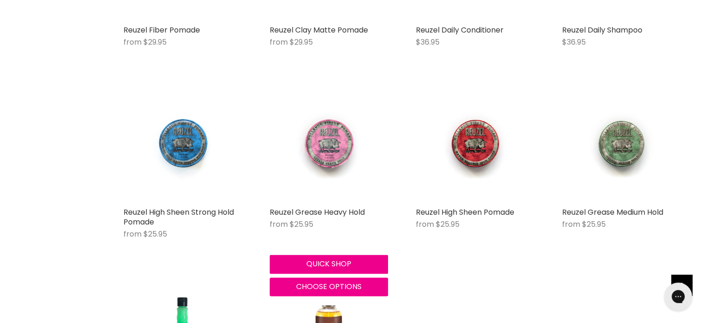
scroll to position [1161, 0]
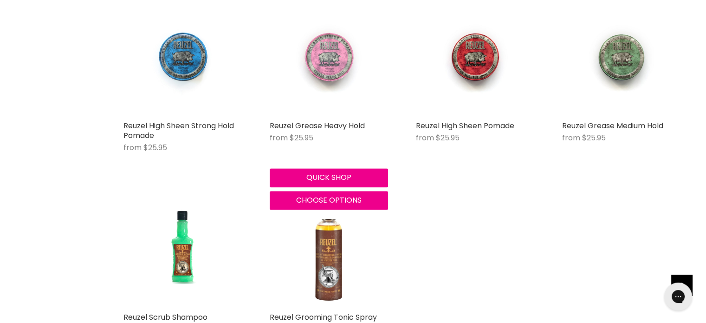
click at [308, 72] on img "Main content" at bounding box center [328, 57] width 79 height 118
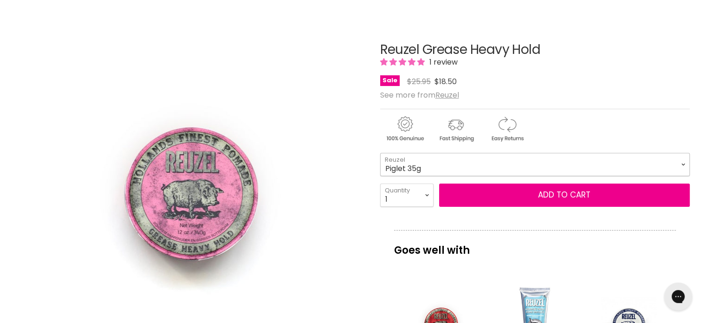
click at [426, 169] on select "Piglet 35g Pig 113g Hog 340g" at bounding box center [535, 164] width 310 height 23
click at [380, 153] on select "Piglet 35g Pig 113g Hog 340g" at bounding box center [535, 164] width 310 height 23
select select "Hog 340g"
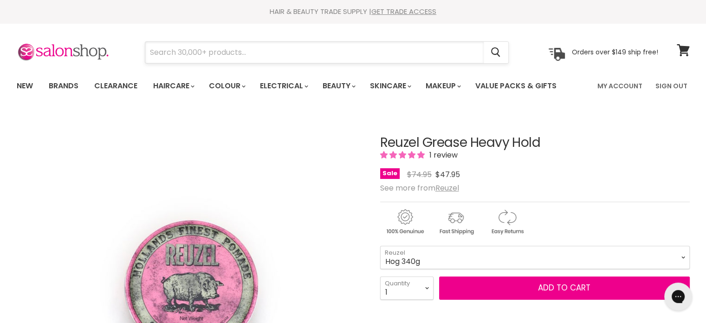
paste input "REUZEL GREEN GREASE HOG POMADE"
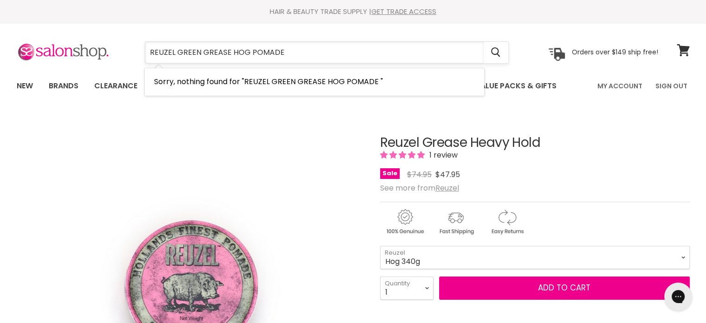
drag, startPoint x: 249, startPoint y: 52, endPoint x: 227, endPoint y: 57, distance: 22.8
click at [227, 57] on input "REUZEL GREEN GREASE HOG POMADE" at bounding box center [314, 52] width 339 height 21
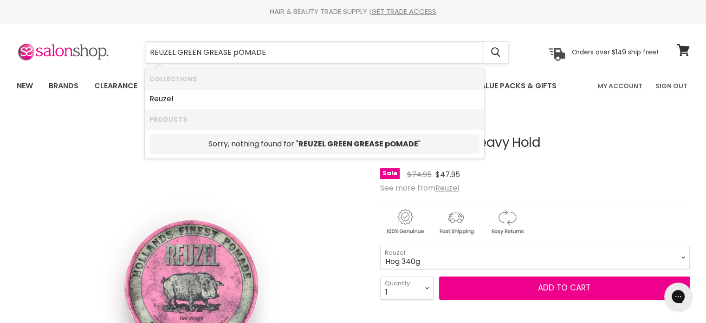
click at [230, 52] on input "REUZEL GREEN GREASE pOMADE" at bounding box center [314, 52] width 339 height 21
click at [197, 54] on input "REUZEL GREEN GREASE pOMADE" at bounding box center [314, 52] width 339 height 21
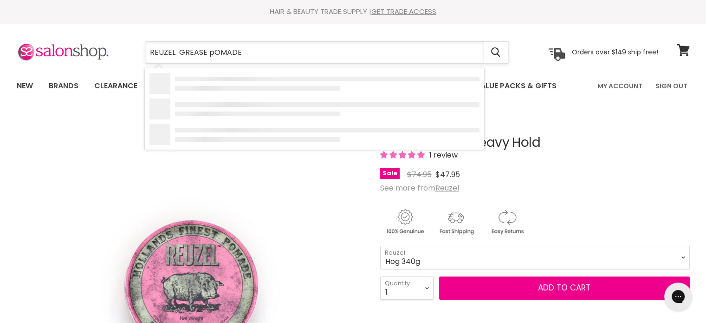
type input "REUZEL GREASE pOMADE"
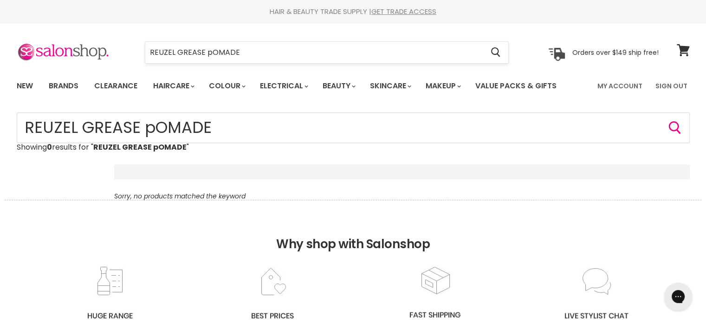
click at [177, 51] on input "REUZEL GREASE pOMADE" at bounding box center [314, 52] width 339 height 21
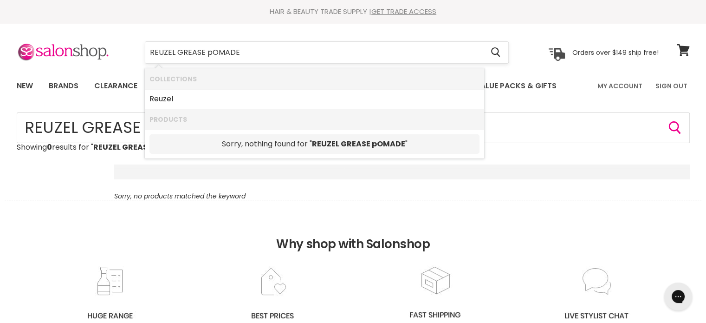
type input "REUZEL"
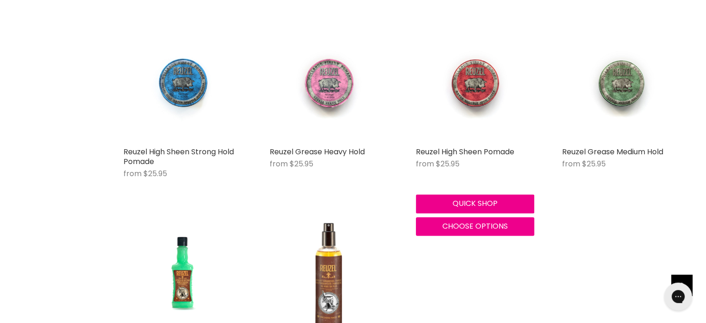
scroll to position [1161, 0]
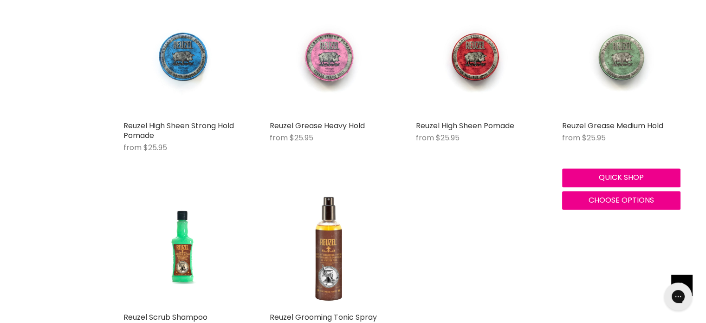
click at [620, 65] on img "Main content" at bounding box center [621, 57] width 79 height 118
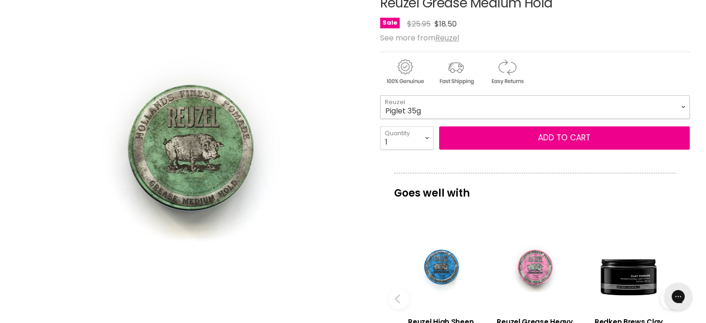
click at [437, 98] on select "Piglet 35g Pig 113g Hog 340g" at bounding box center [535, 106] width 310 height 23
click at [380, 95] on select "Piglet 35g Pig 113g Hog 340g" at bounding box center [535, 106] width 310 height 23
click at [455, 107] on select "Piglet 35g Pig 113g Hog 340g" at bounding box center [535, 106] width 310 height 23
click at [380, 95] on select "Piglet 35g Pig 113g Hog 340g" at bounding box center [535, 106] width 310 height 23
click at [457, 106] on select "Piglet 35g Pig 113g Hog 340g" at bounding box center [535, 106] width 310 height 23
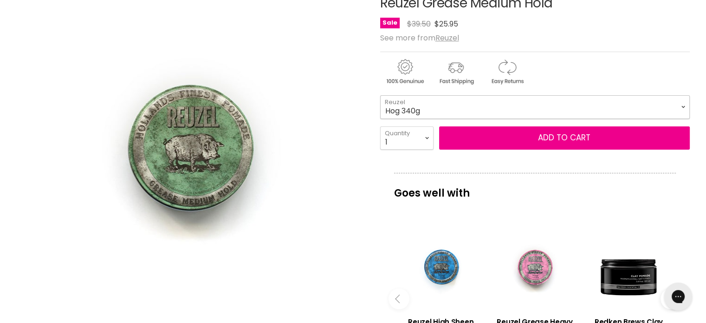
click at [380, 95] on select "Piglet 35g Pig 113g Hog 340g" at bounding box center [535, 106] width 310 height 23
select select "Hog 340g"
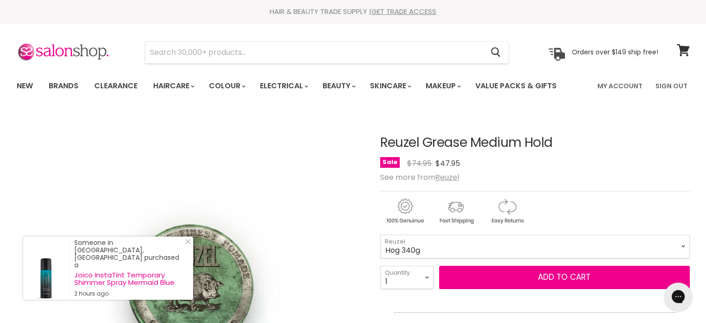
drag, startPoint x: 375, startPoint y: 137, endPoint x: 557, endPoint y: 142, distance: 181.7
copy div "Reuzel Grease Medium Hold"
